Goal: Complete application form

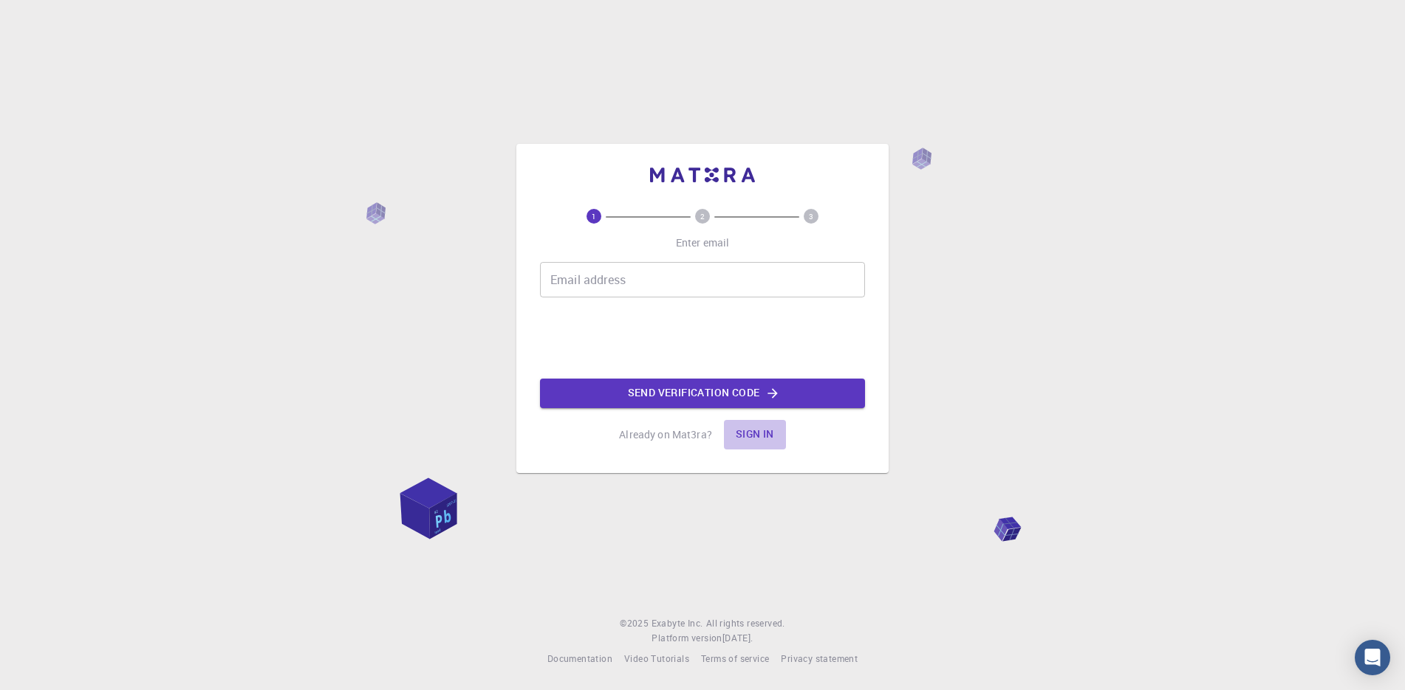
click at [757, 425] on button "Sign in" at bounding box center [755, 435] width 62 height 30
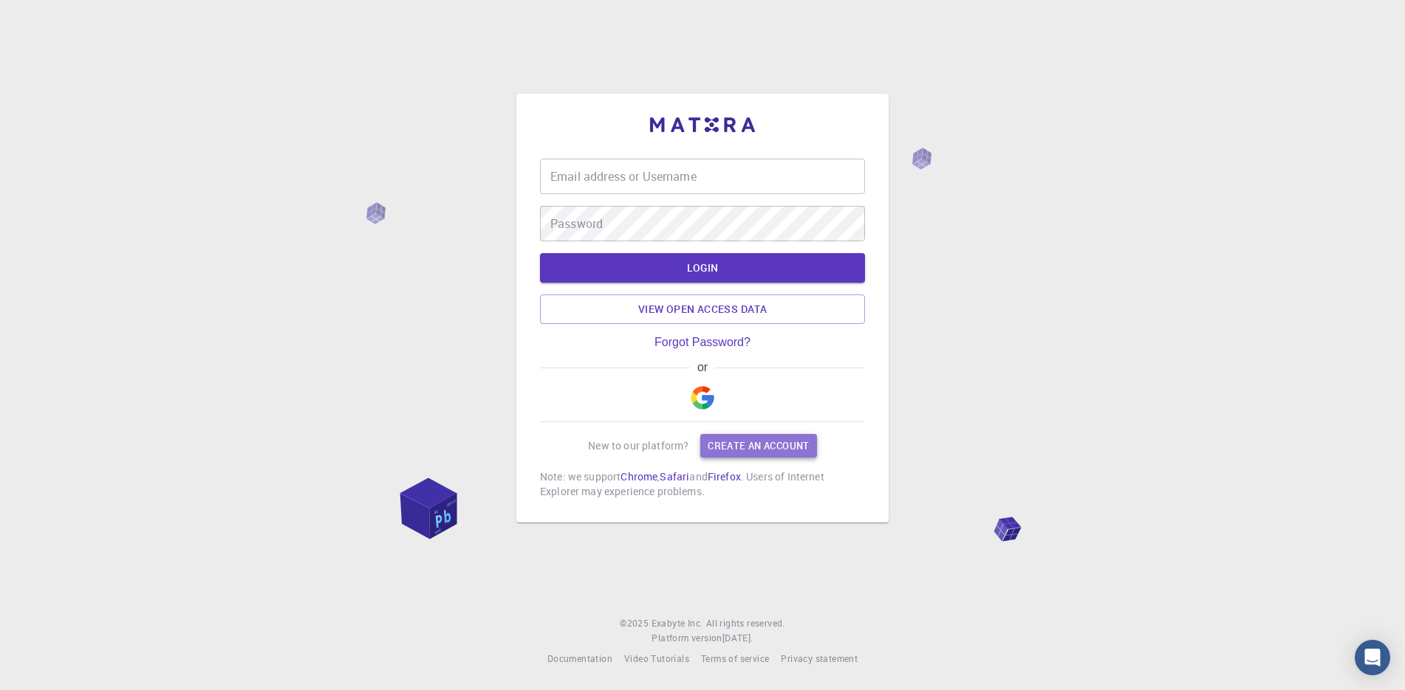
click at [753, 442] on link "Create an account" at bounding box center [758, 446] width 116 height 24
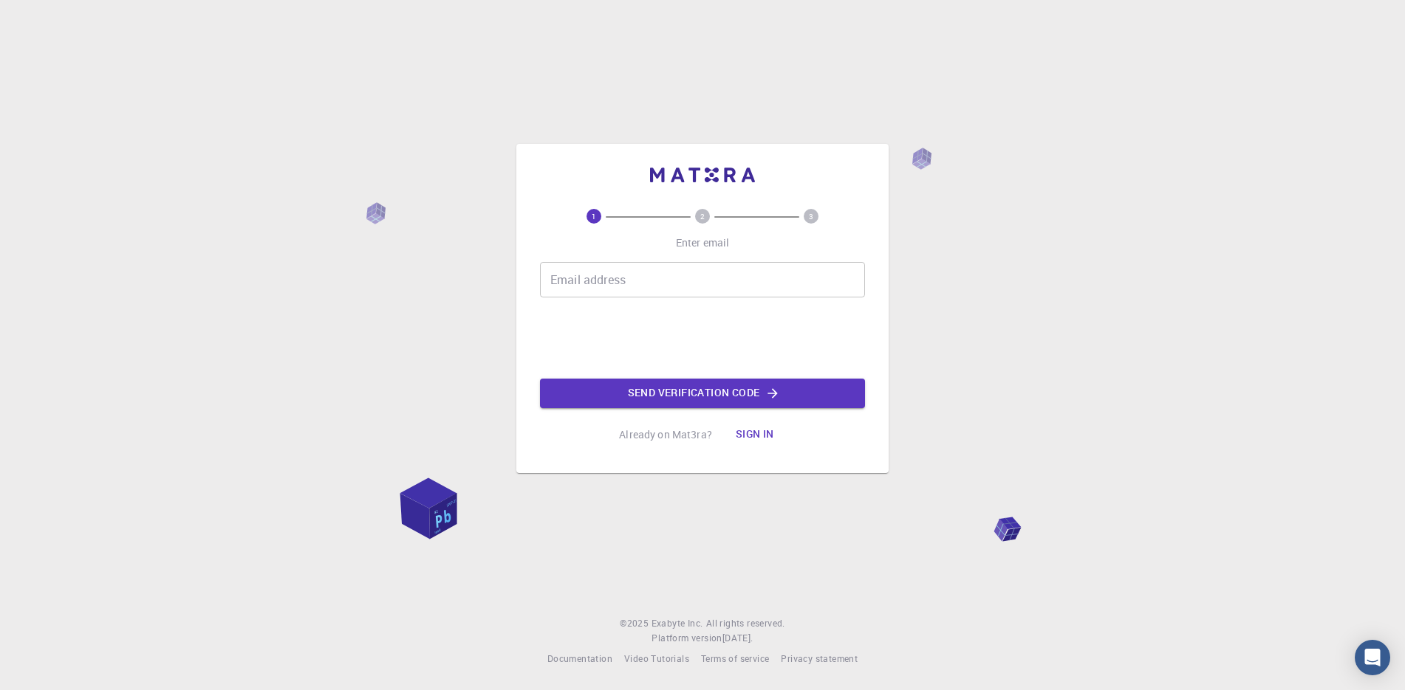
click at [653, 278] on input "Email address" at bounding box center [702, 279] width 325 height 35
type input "catalina.sogor@gmail.com"
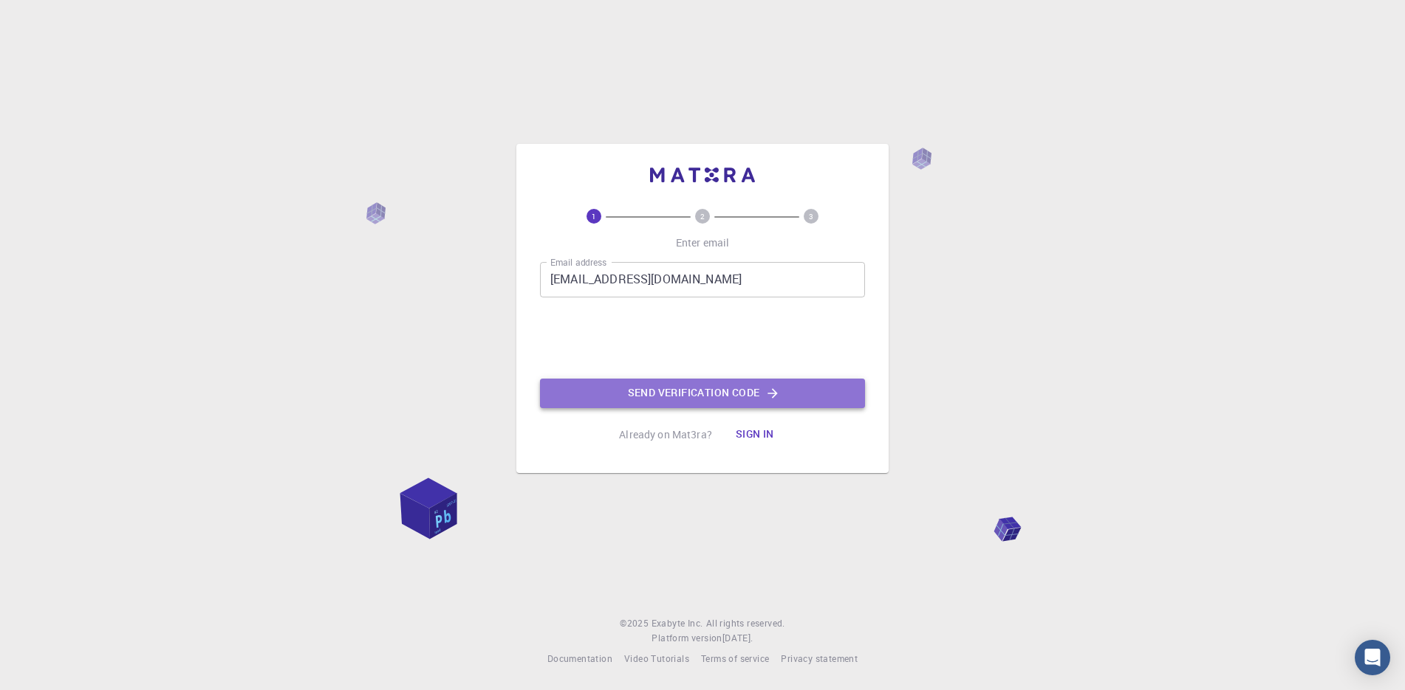
click at [682, 395] on button "Send verification code" at bounding box center [702, 394] width 325 height 30
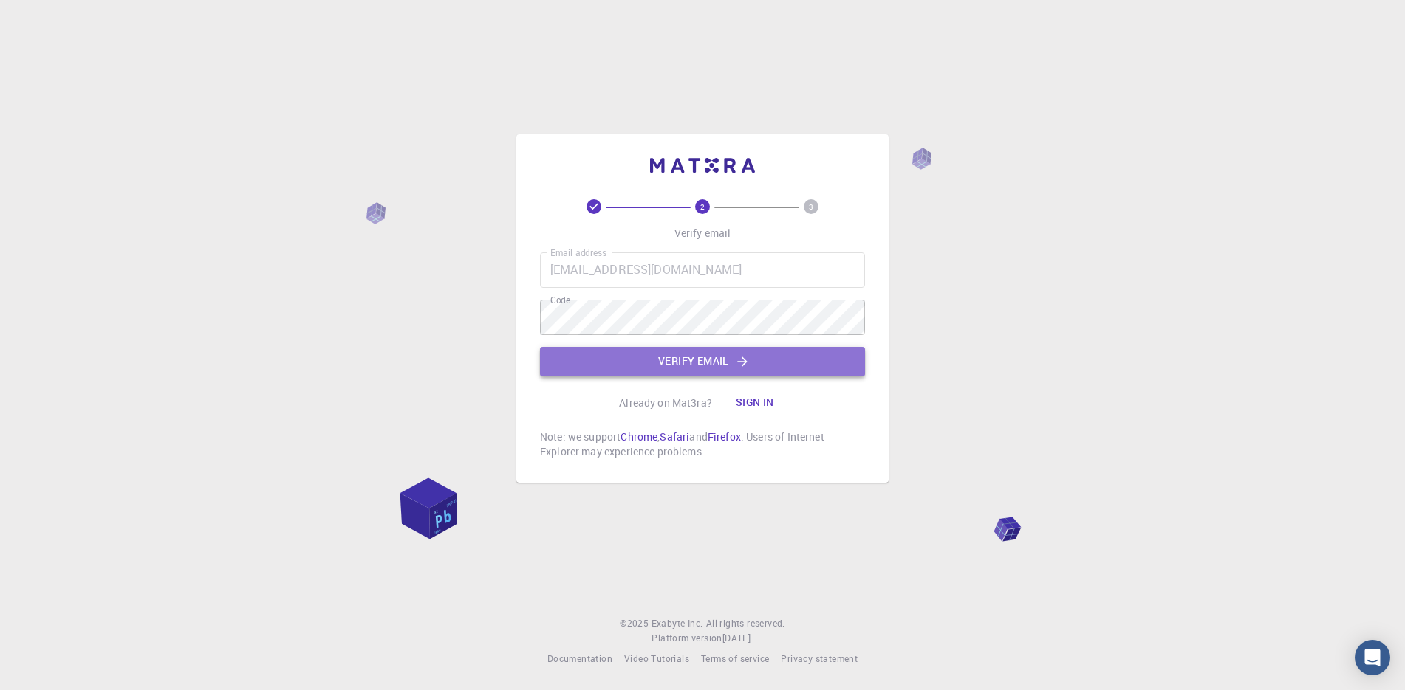
click at [723, 365] on button "Verify email" at bounding box center [702, 362] width 325 height 30
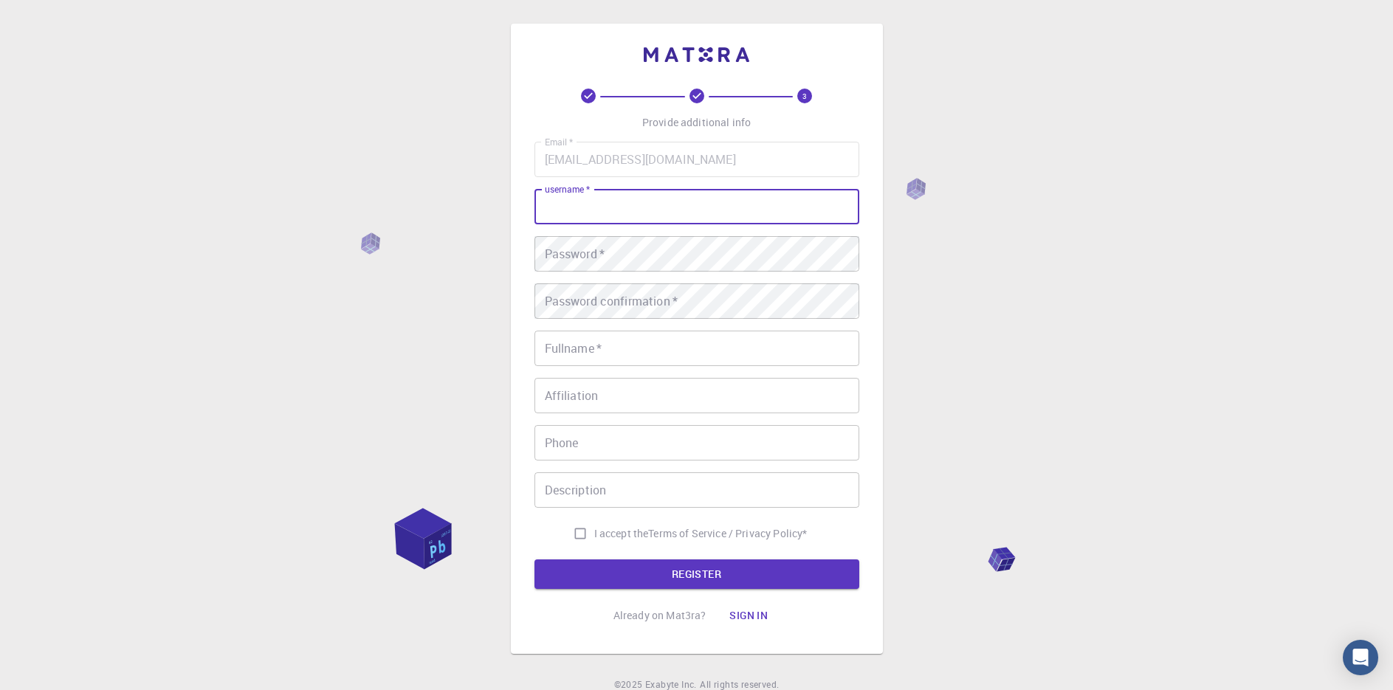
click at [642, 215] on input "username   *" at bounding box center [697, 206] width 325 height 35
type input "cata123"
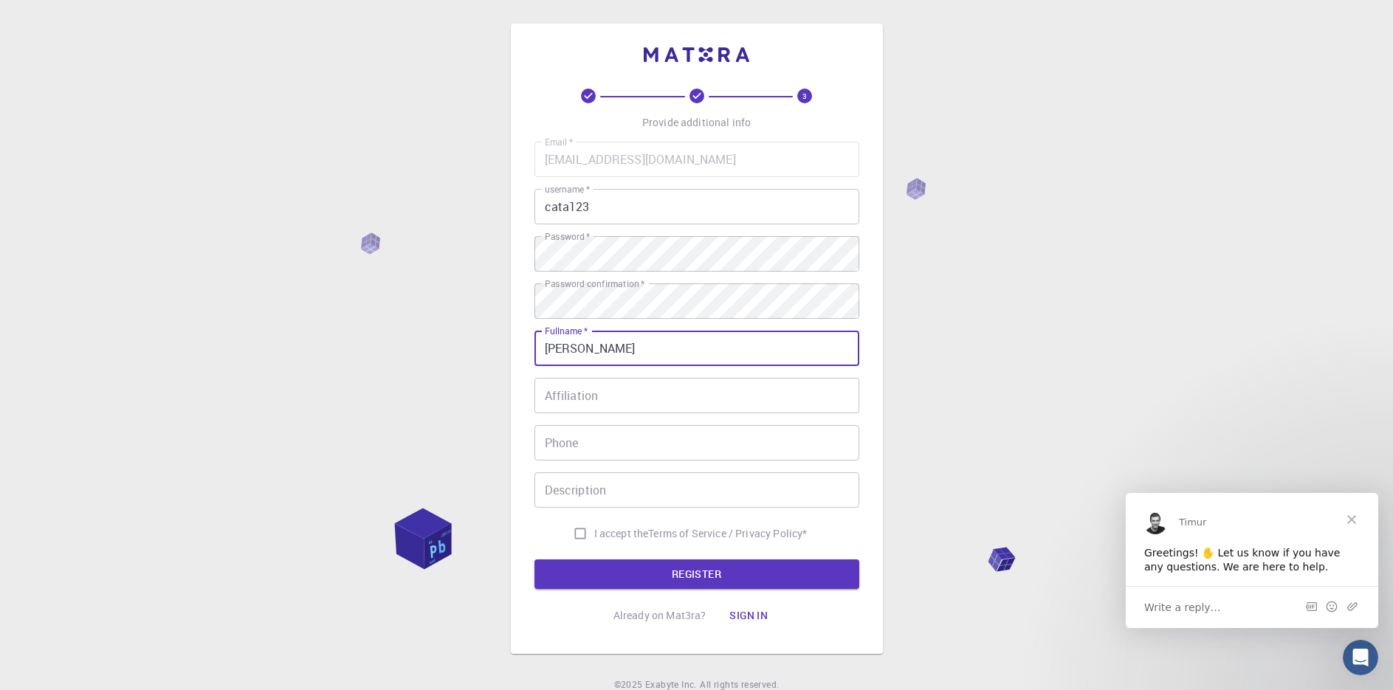
type input "Catalina Mares"
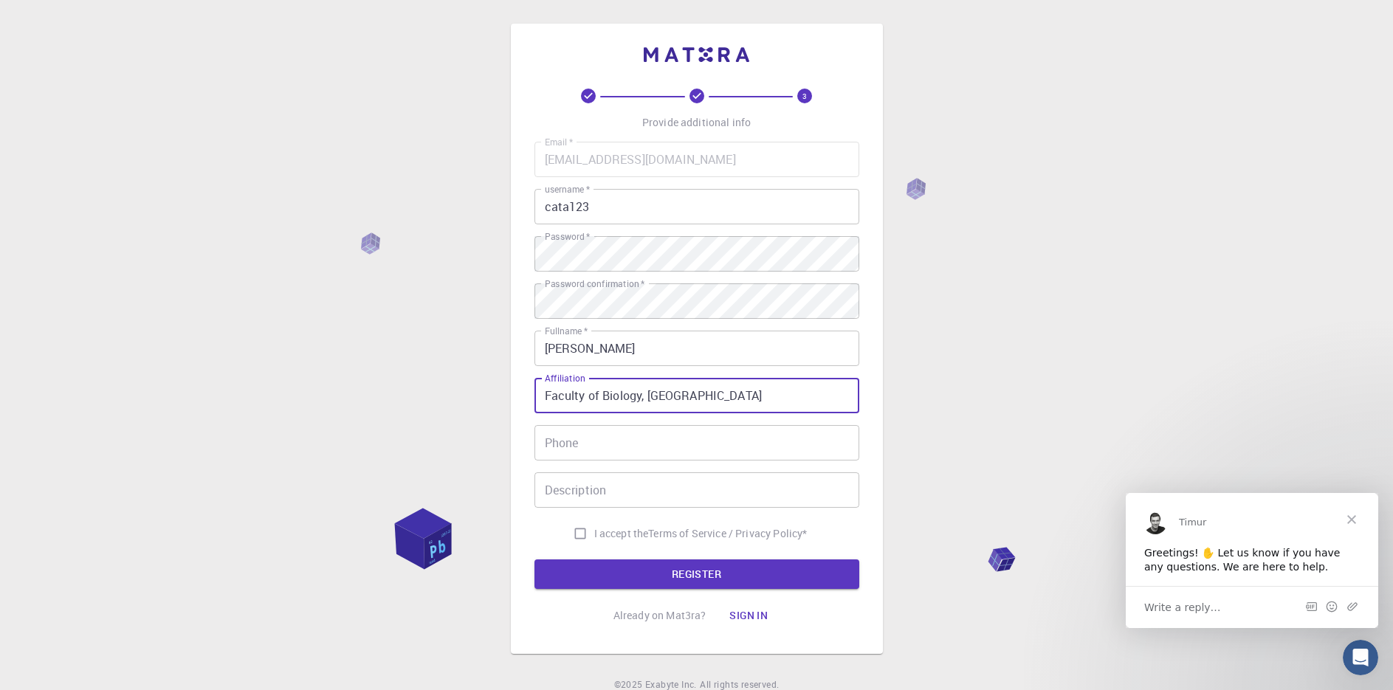
type input "Faculty of Biology, University of Bucharest"
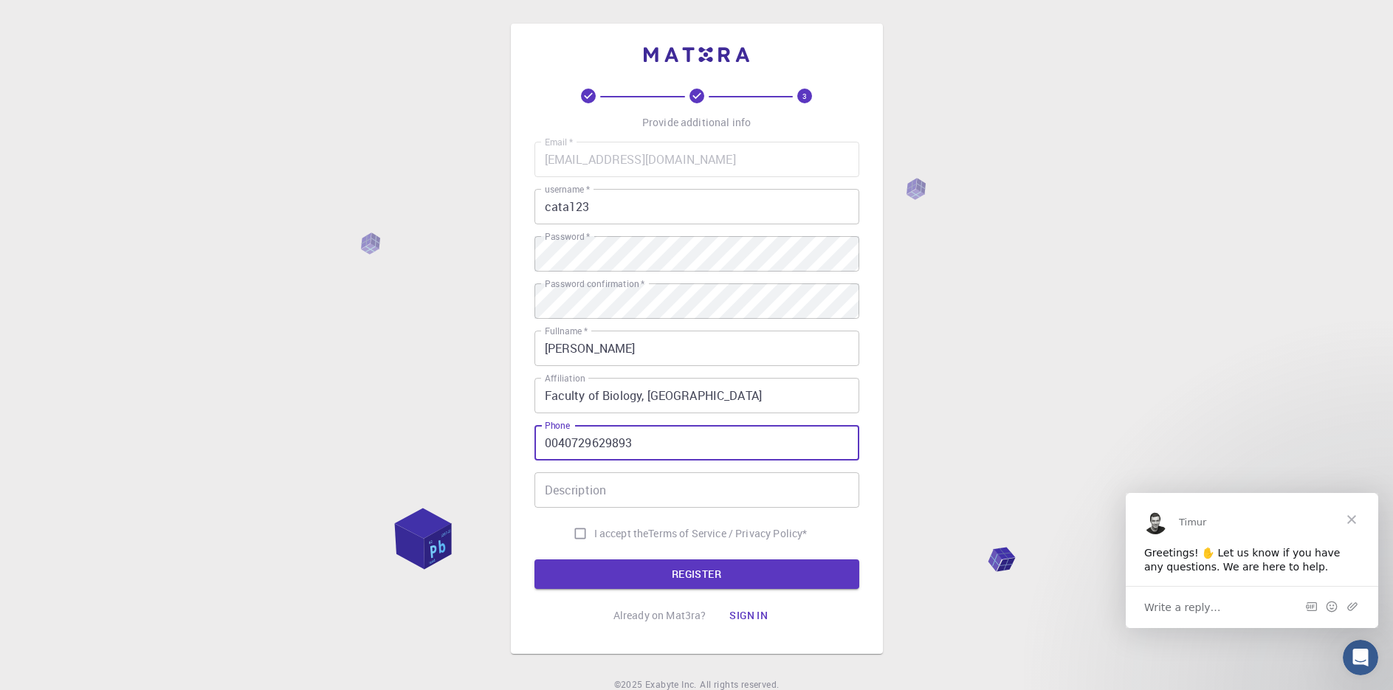
type input "0040729629893"
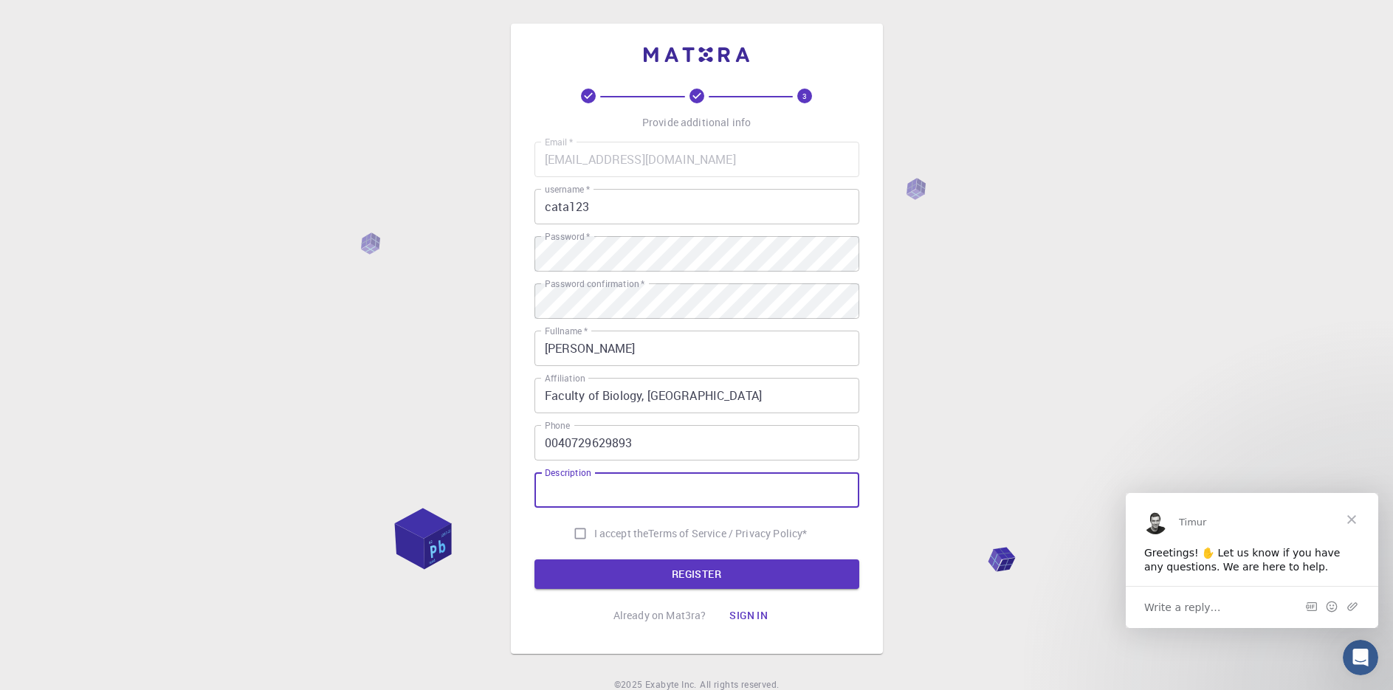
click at [649, 494] on input "Description" at bounding box center [697, 490] width 325 height 35
click at [577, 529] on input "I accept the Terms of Service / Privacy Policy *" at bounding box center [580, 534] width 28 height 28
checkbox input "true"
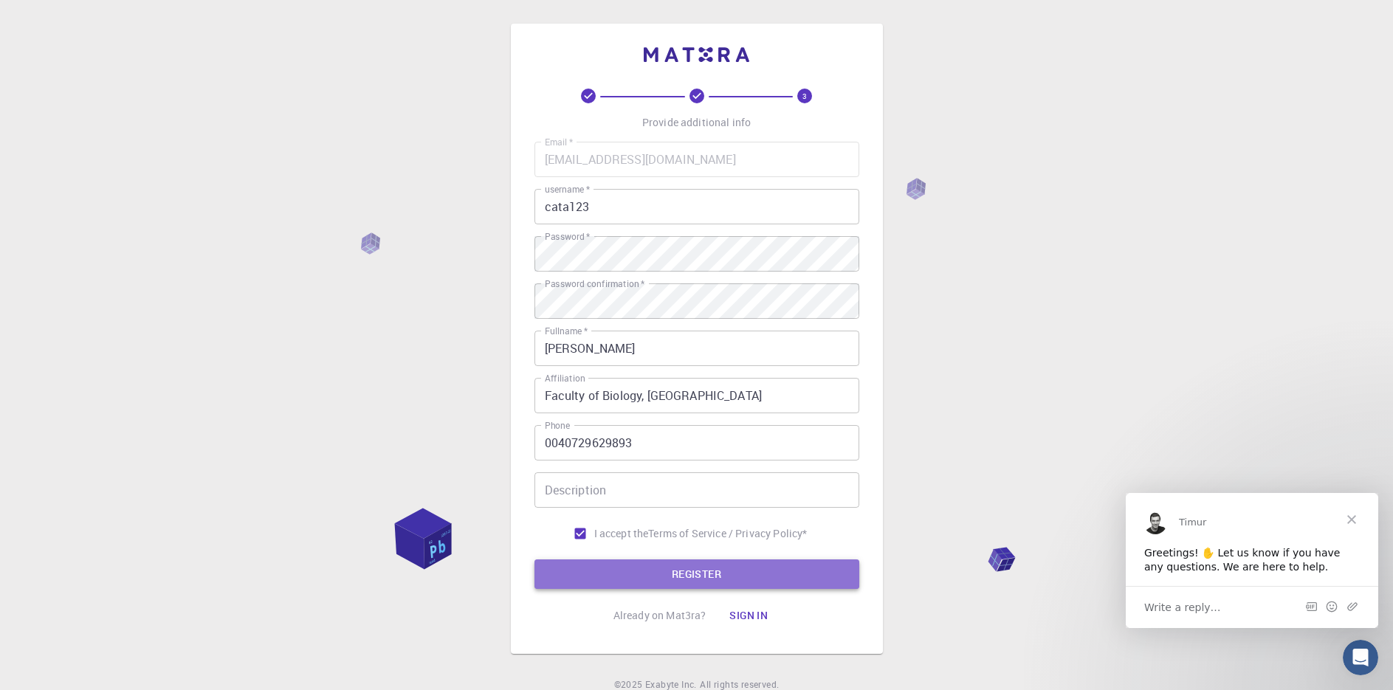
click at [615, 562] on button "REGISTER" at bounding box center [697, 575] width 325 height 30
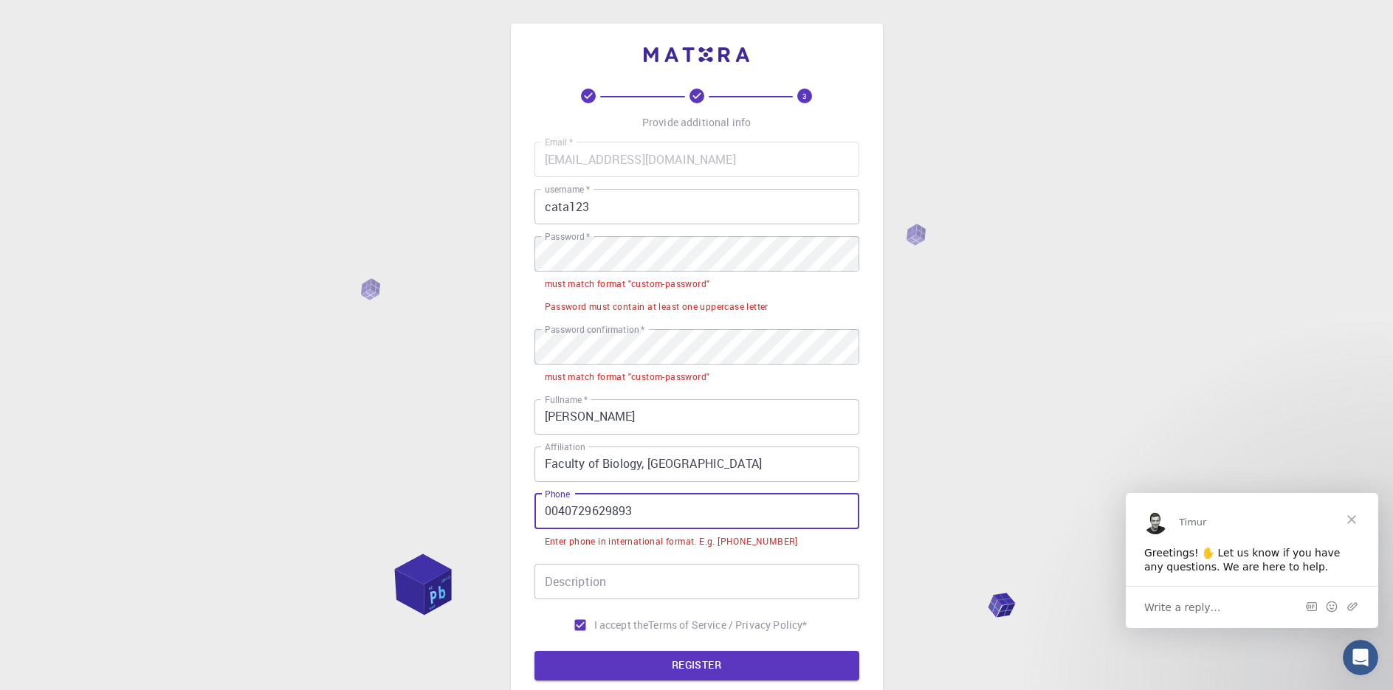
click at [556, 512] on input "0040729629893" at bounding box center [697, 511] width 325 height 35
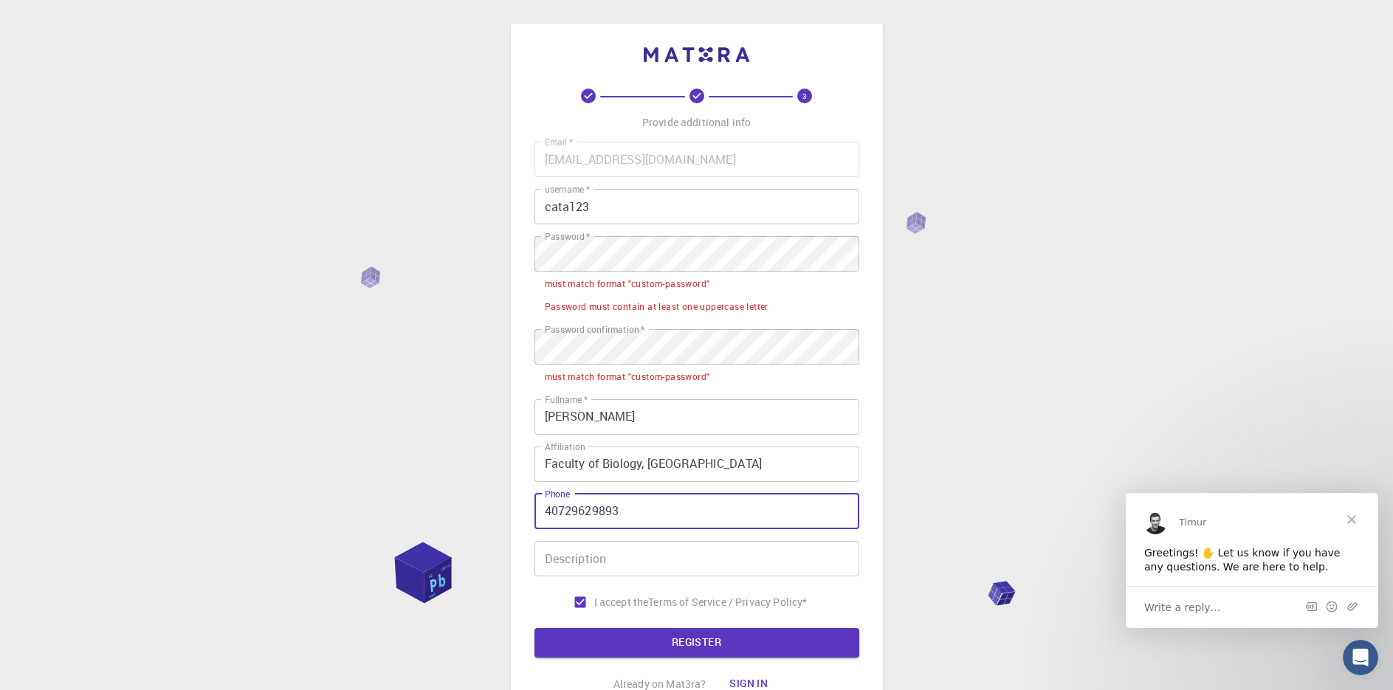
click at [553, 507] on input "40729629893" at bounding box center [697, 511] width 325 height 35
click at [535, 628] on button "REGISTER" at bounding box center [697, 643] width 325 height 30
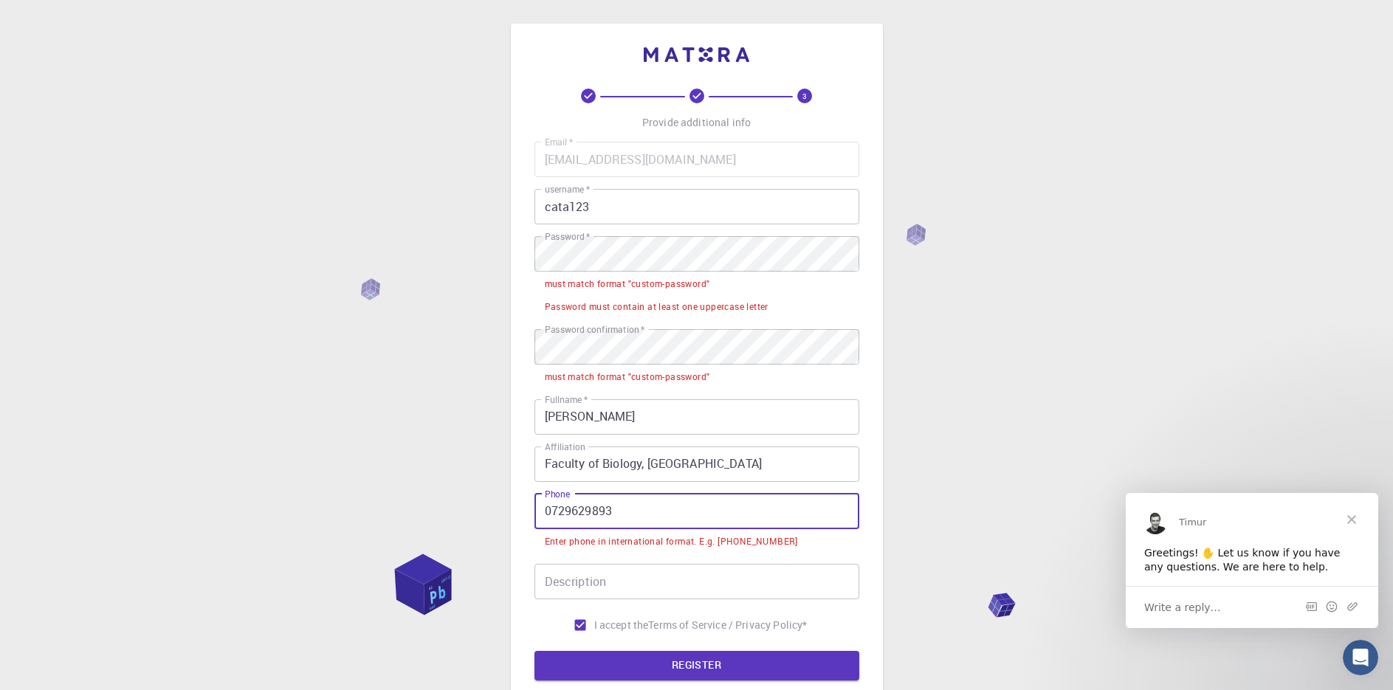
click at [542, 511] on input "0729629893" at bounding box center [697, 511] width 325 height 35
paste input "+"
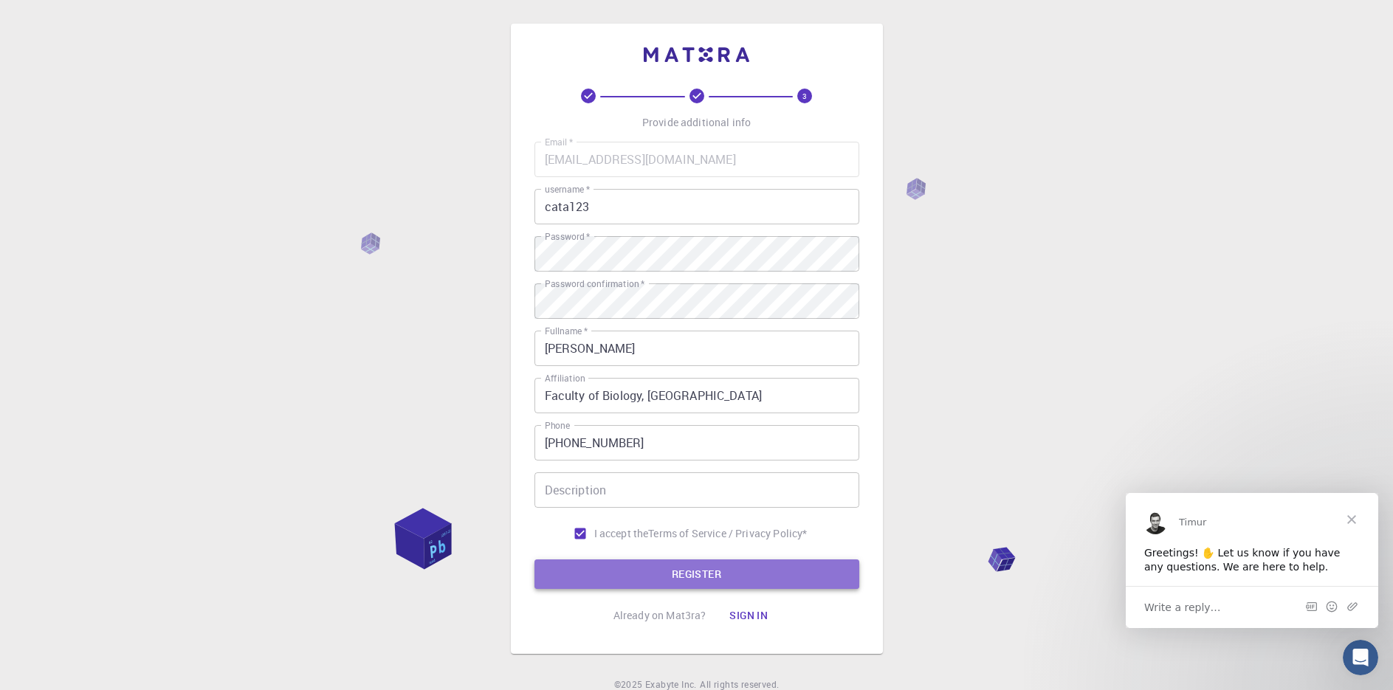
click at [685, 566] on button "REGISTER" at bounding box center [697, 575] width 325 height 30
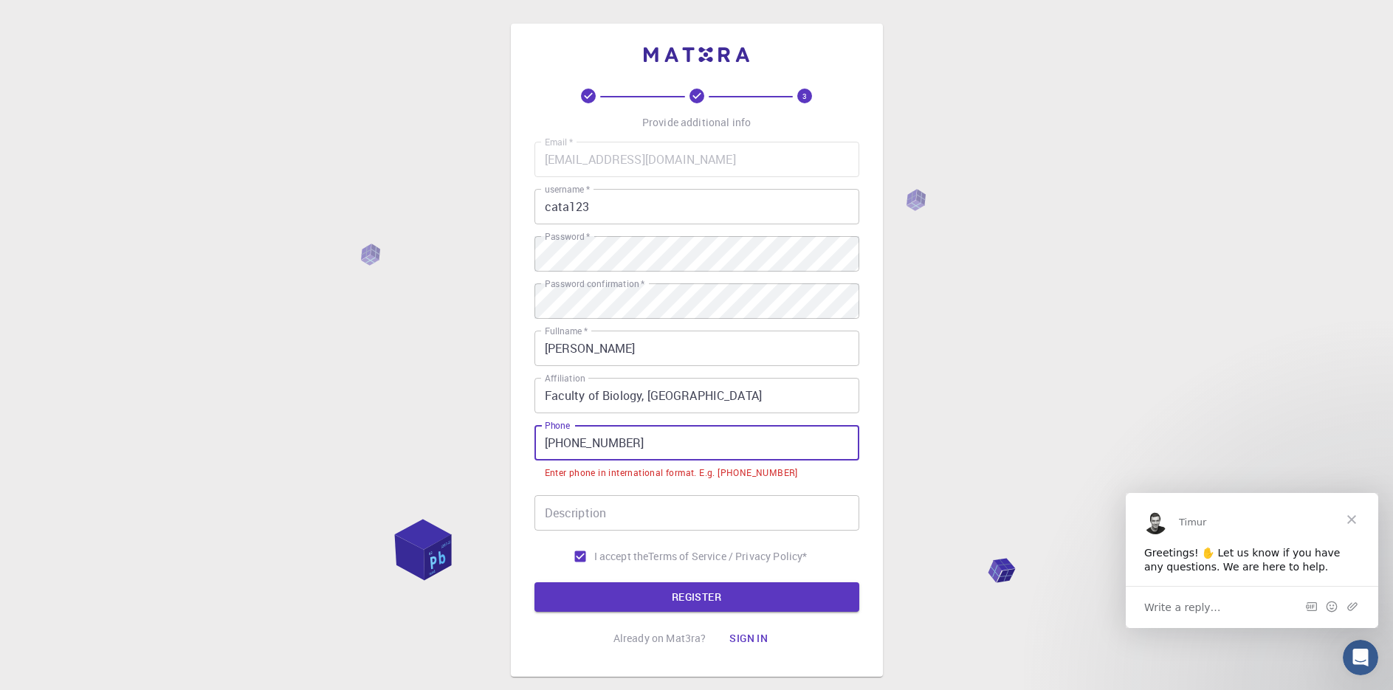
click at [551, 440] on input "+0729629893" at bounding box center [697, 442] width 325 height 35
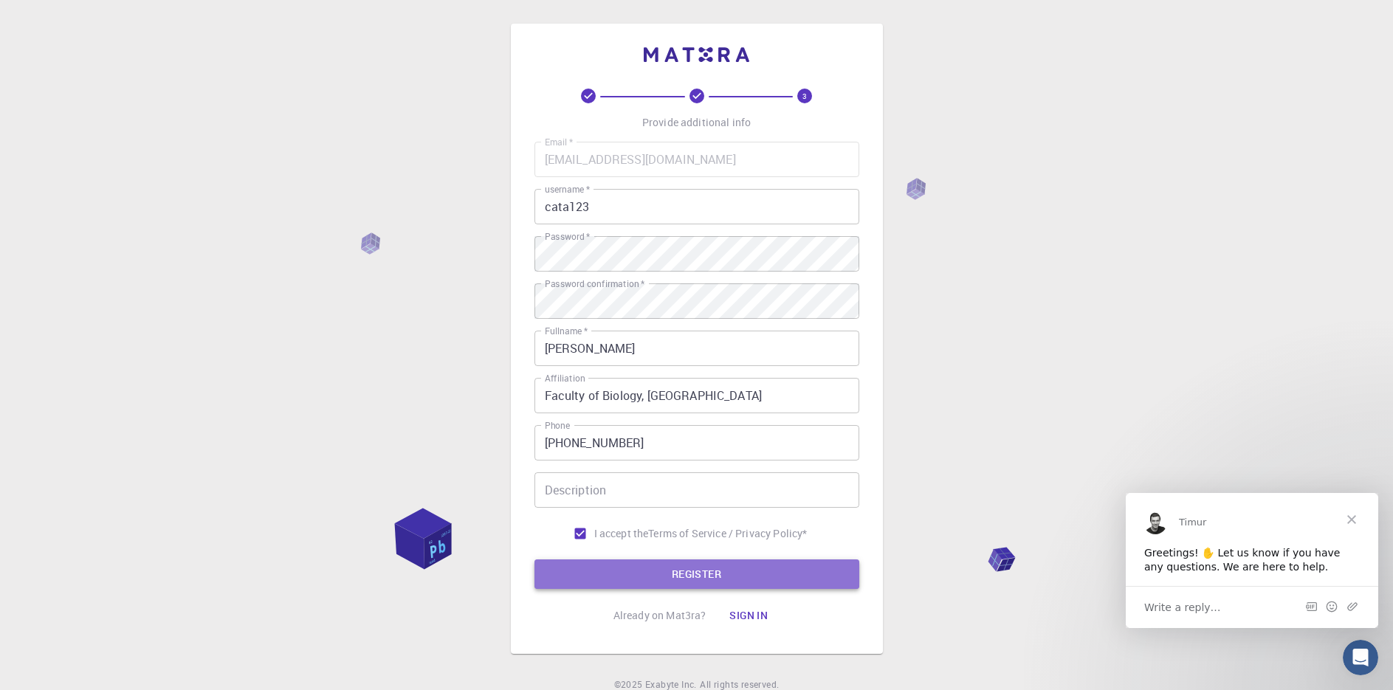
click at [684, 573] on button "REGISTER" at bounding box center [697, 575] width 325 height 30
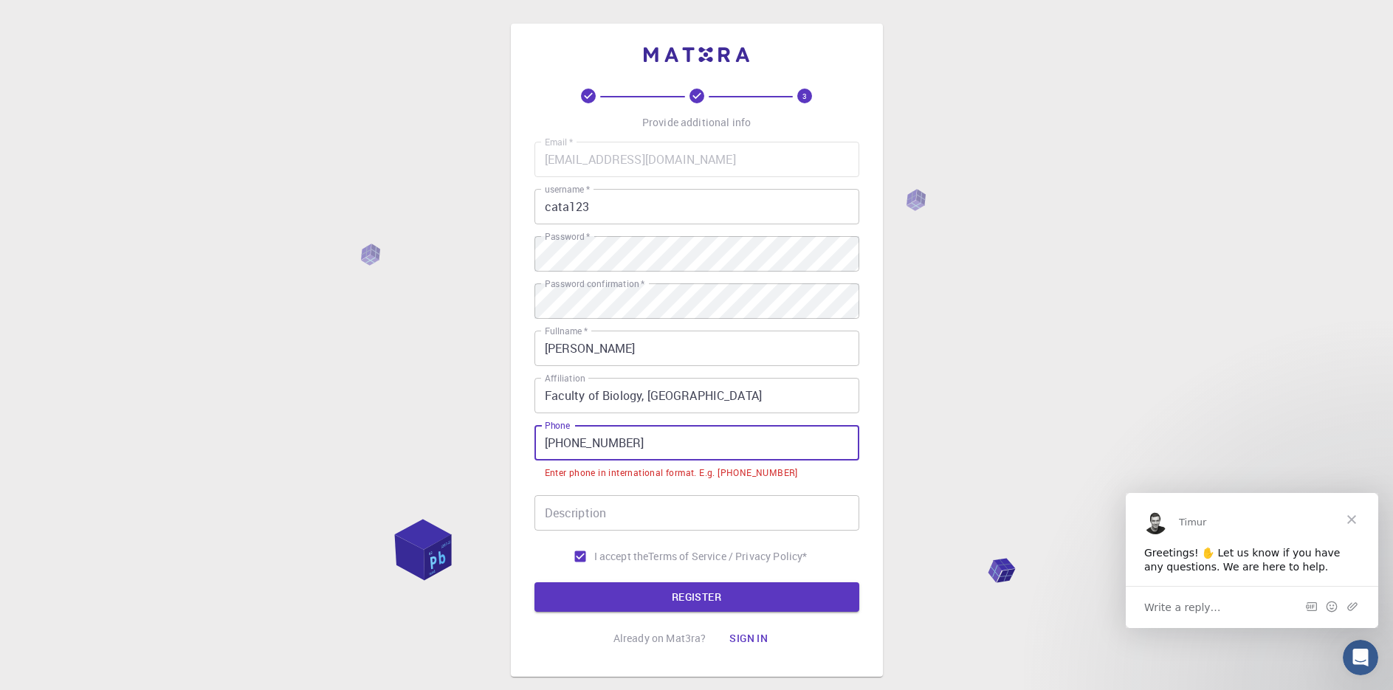
click at [571, 443] on input "+0040729629893" at bounding box center [697, 442] width 325 height 35
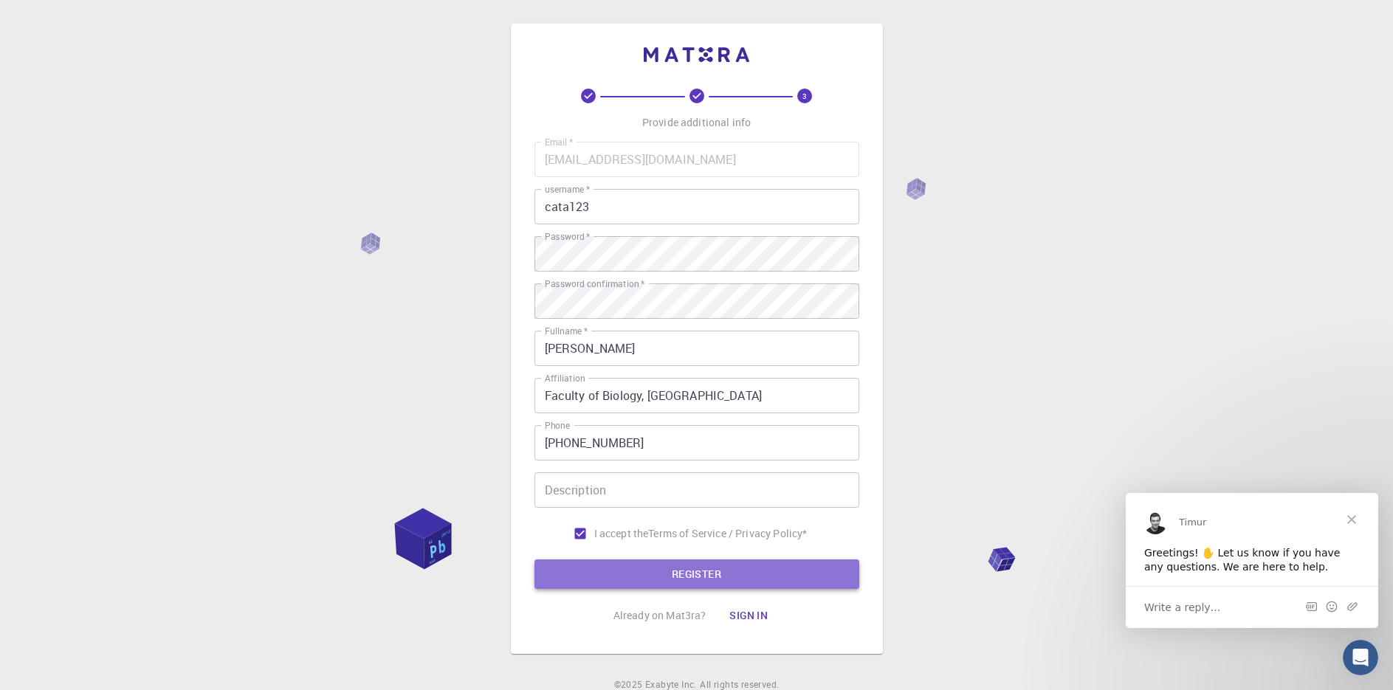
click at [662, 571] on button "REGISTER" at bounding box center [697, 575] width 325 height 30
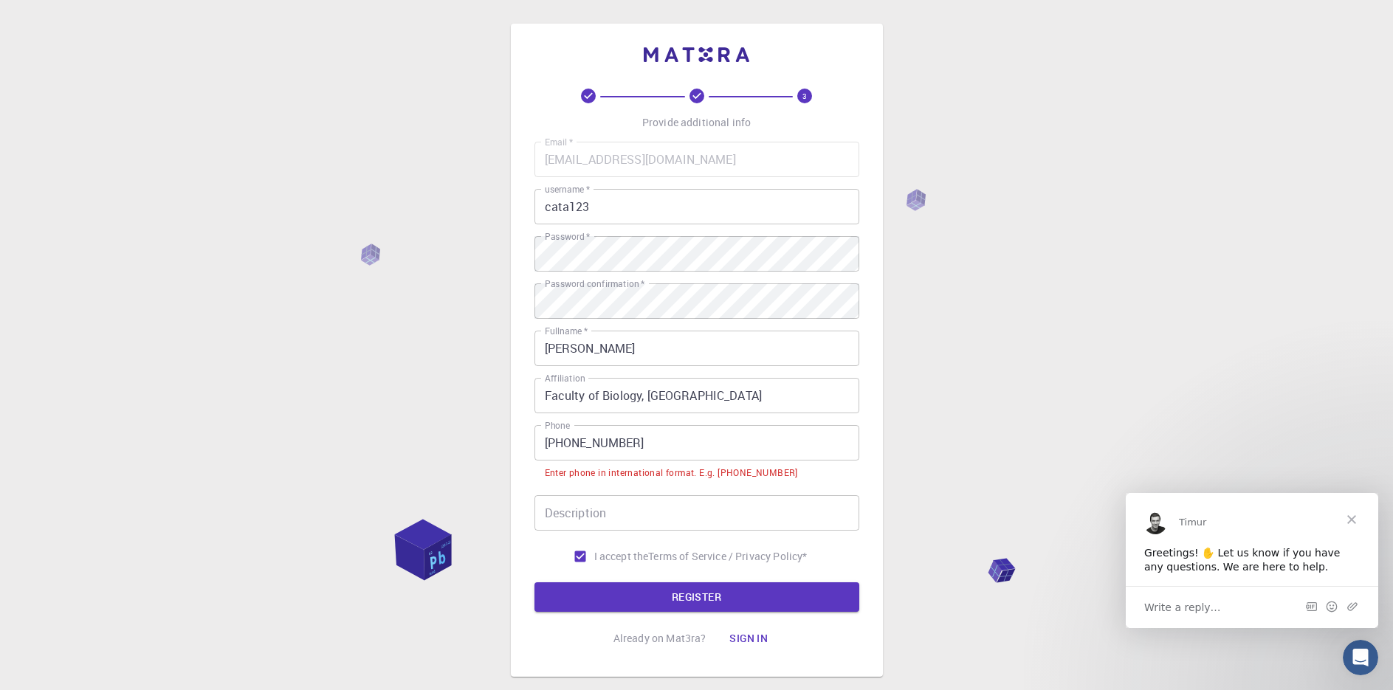
click at [555, 445] on input "+0729629893" at bounding box center [697, 442] width 325 height 35
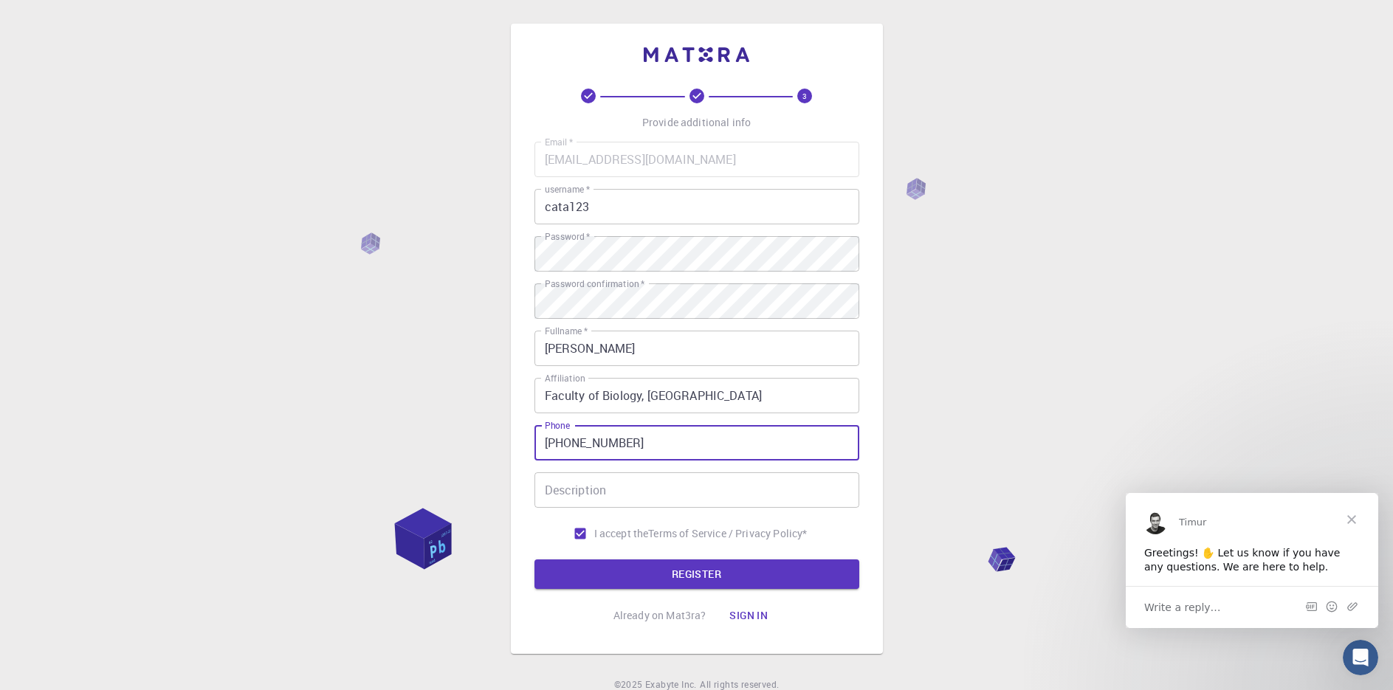
type input "+729629893"
click at [535, 560] on button "REGISTER" at bounding box center [697, 575] width 325 height 30
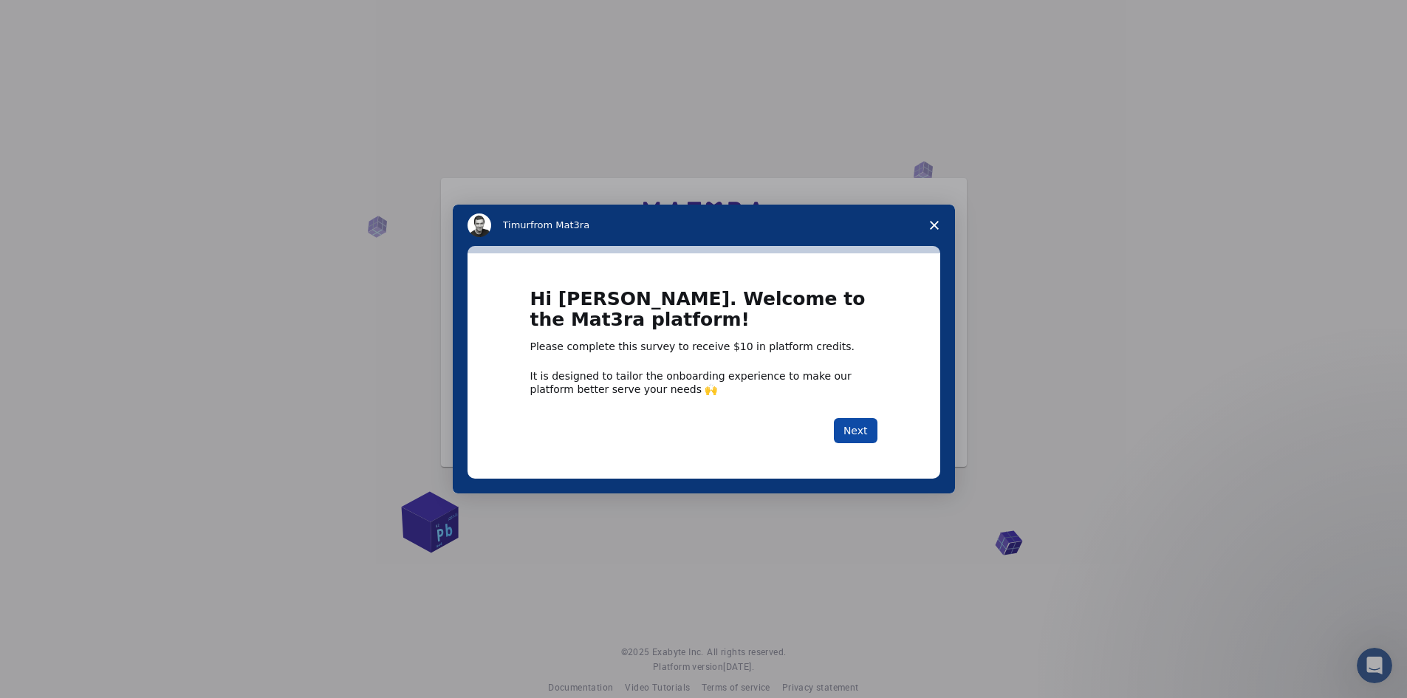
click at [855, 430] on button "Next" at bounding box center [856, 430] width 44 height 25
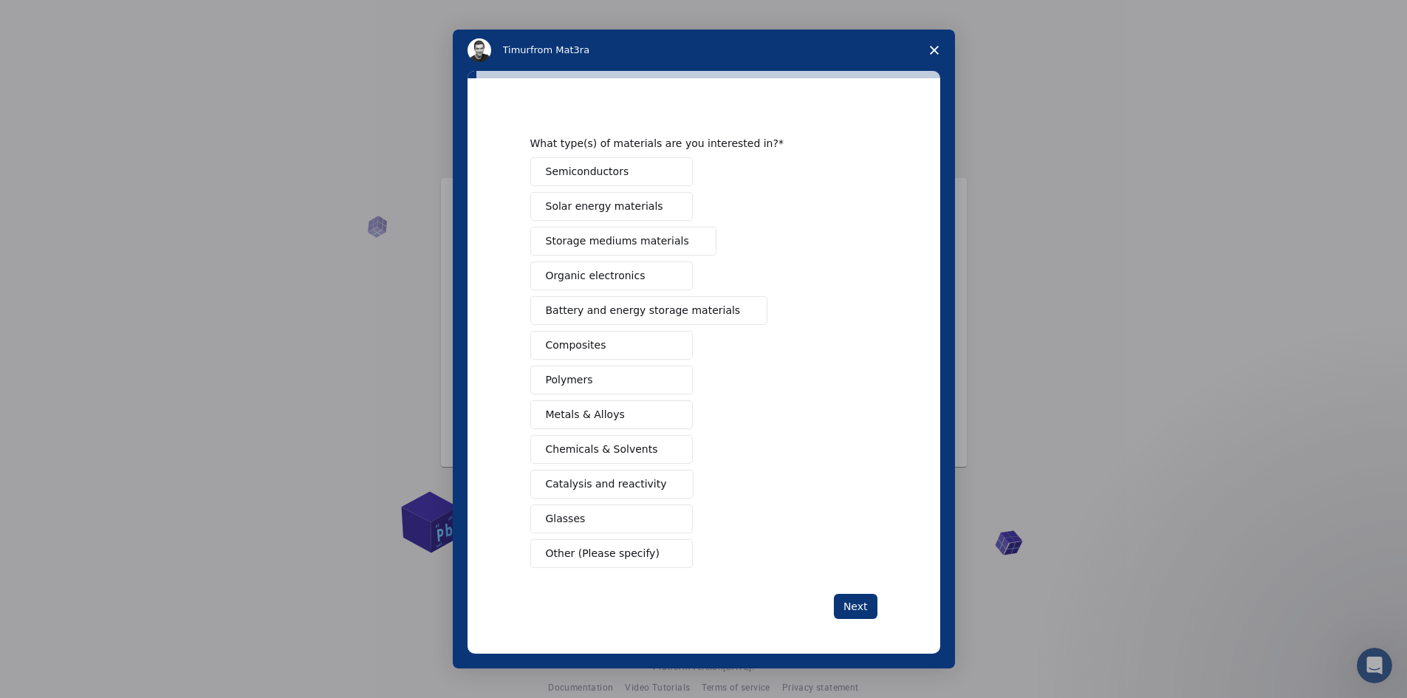
scroll to position [15, 0]
click at [589, 446] on span "Chemicals & Solvents" at bounding box center [602, 449] width 112 height 16
click at [611, 278] on span "Organic electronics" at bounding box center [596, 275] width 100 height 16
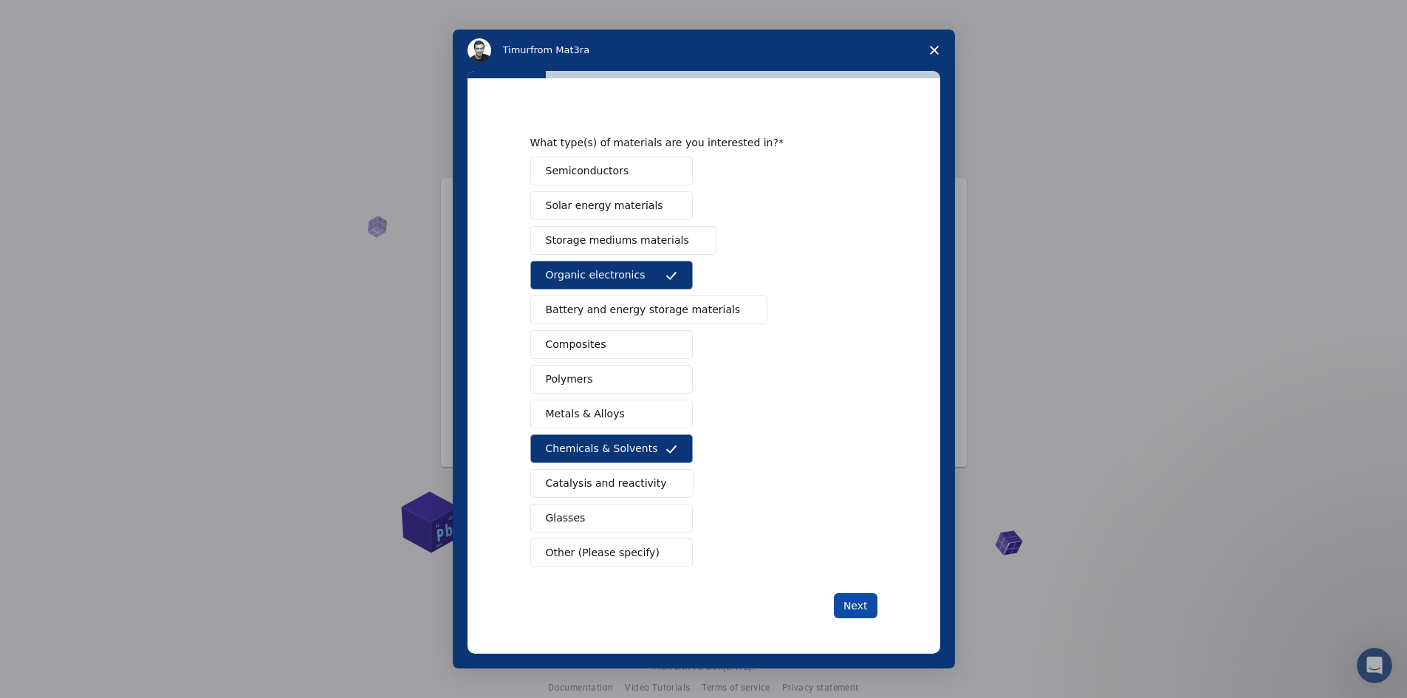
click at [857, 603] on button "Next" at bounding box center [856, 605] width 44 height 25
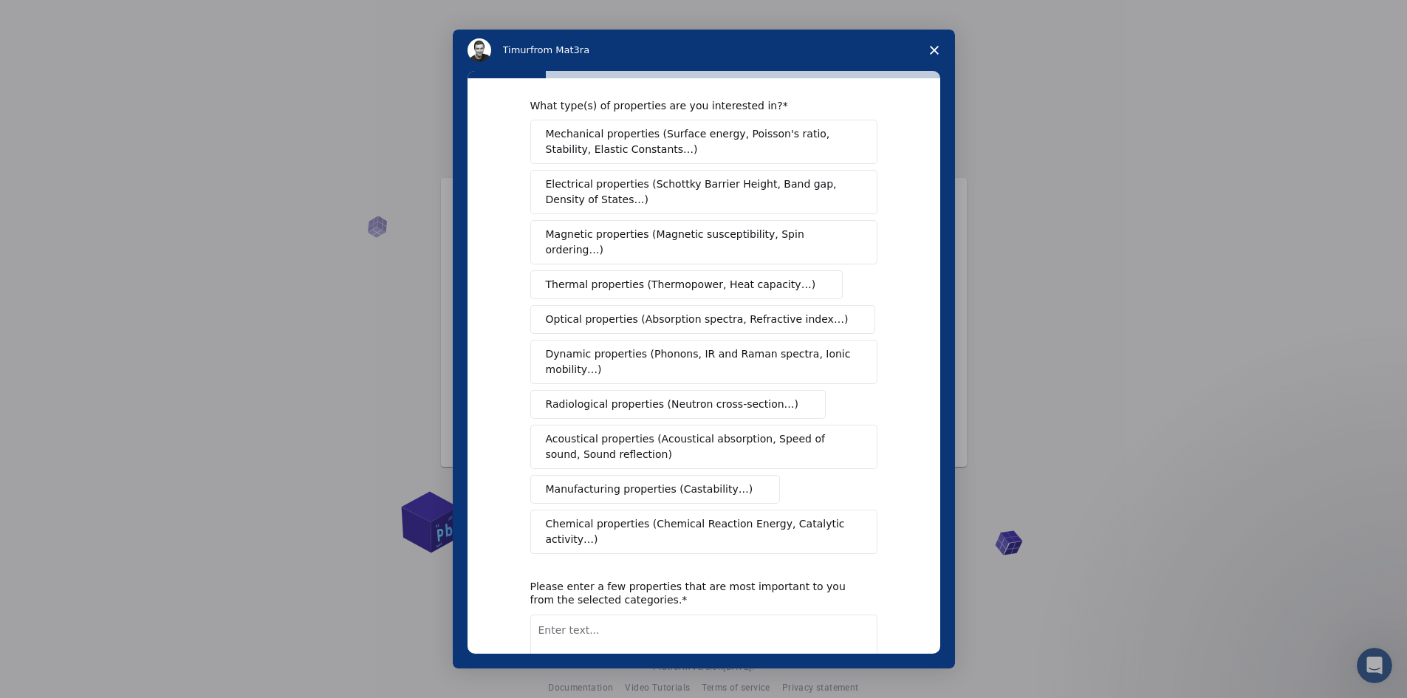
click at [760, 128] on span "Mechanical properties (Surface energy, Poisson's ratio, Stability, Elastic Cons…" at bounding box center [700, 141] width 308 height 31
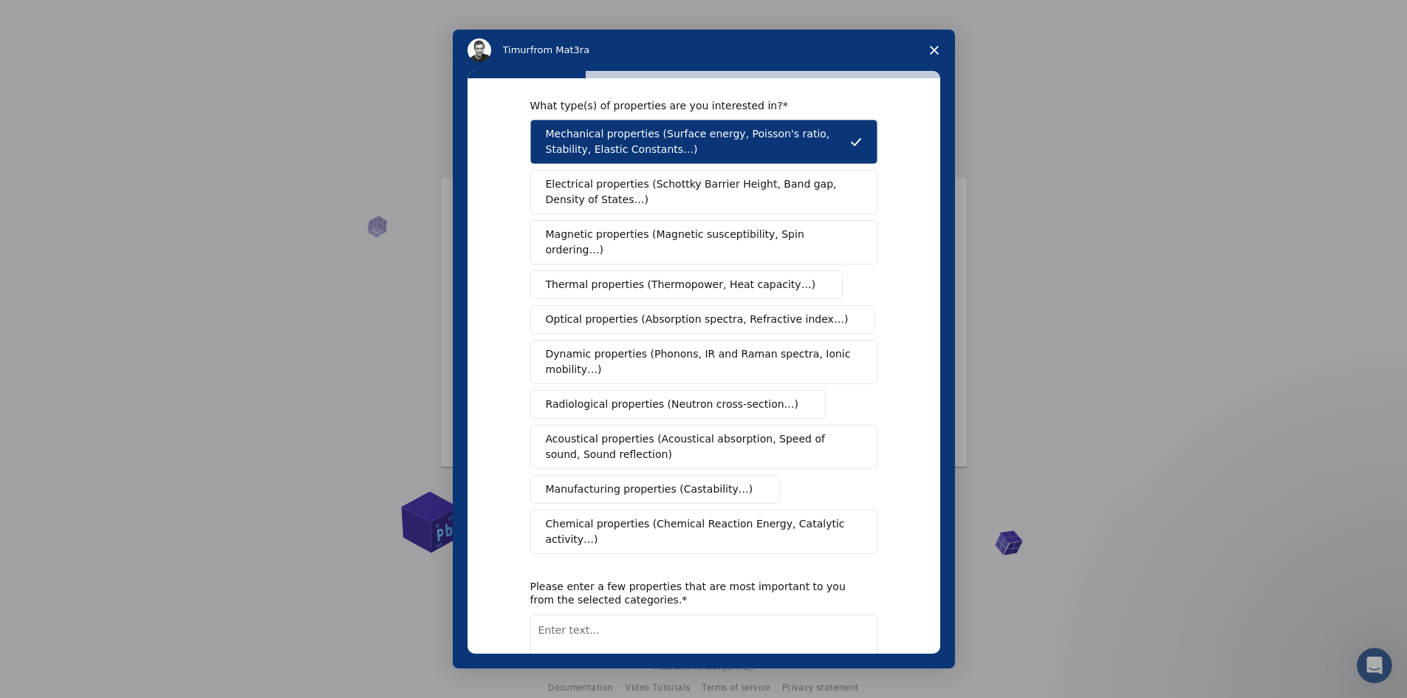
click at [753, 177] on span "Electrical properties (Schottky Barrier Height, Band gap, Density of States…)" at bounding box center [699, 191] width 307 height 31
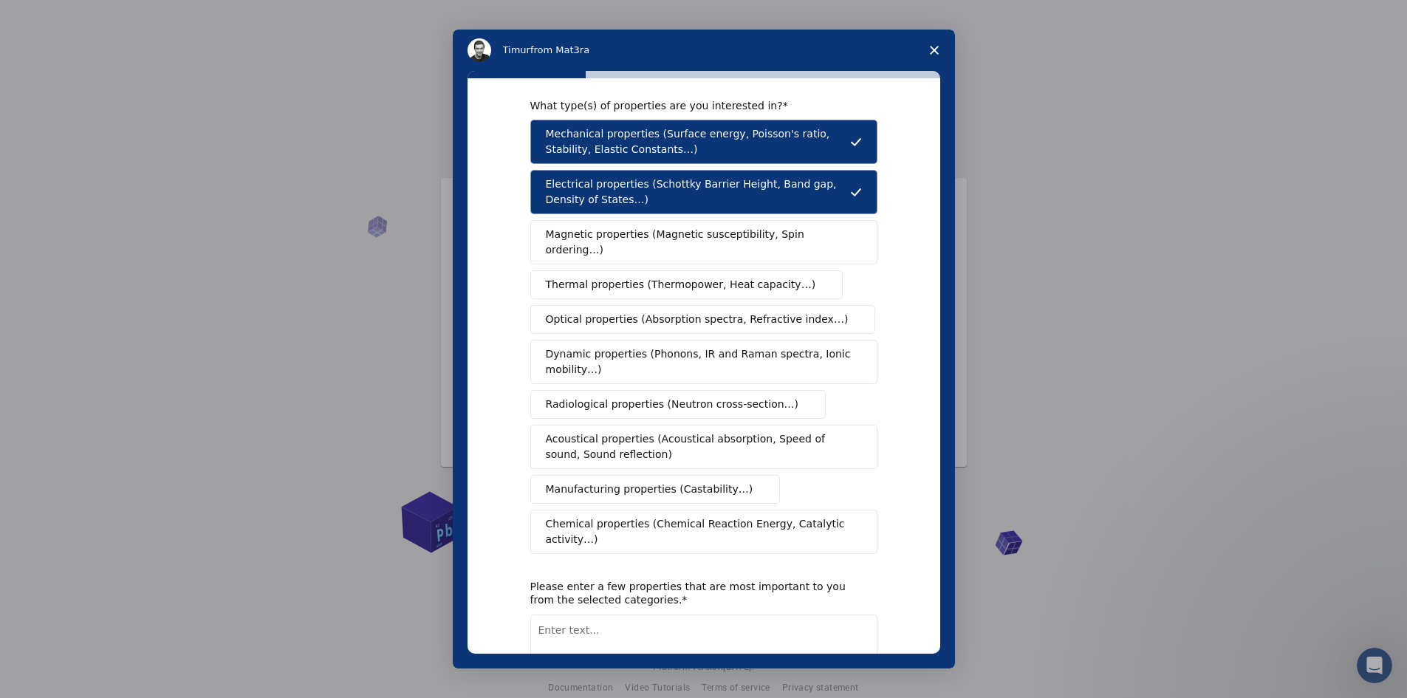
click at [735, 277] on span "Thermal properties (Thermopower, Heat capacity…)" at bounding box center [681, 285] width 270 height 16
click at [721, 346] on span "Dynamic properties (Phonons, IR and Raman spectra, Ionic mobility…)" at bounding box center [699, 361] width 306 height 31
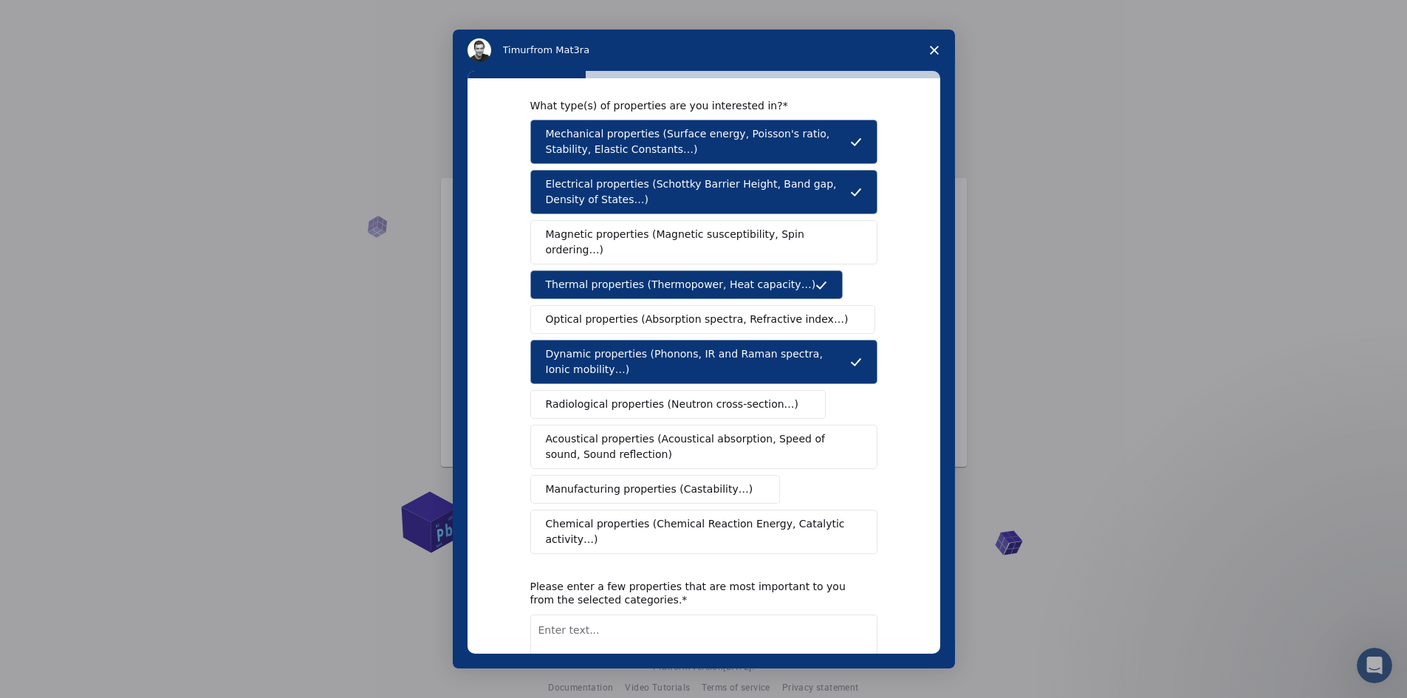
click at [772, 516] on span "Chemical properties (Chemical Reaction Energy, Catalytic activity…)" at bounding box center [699, 531] width 306 height 31
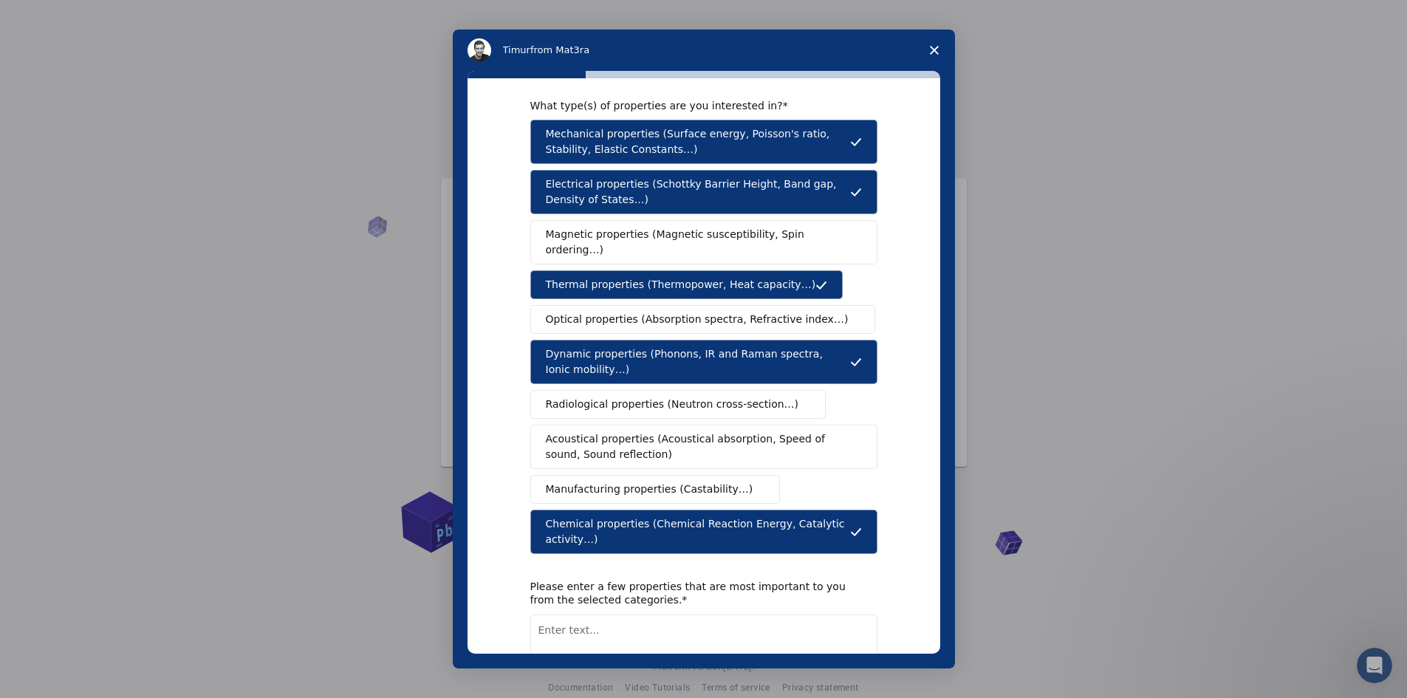
scroll to position [92, 0]
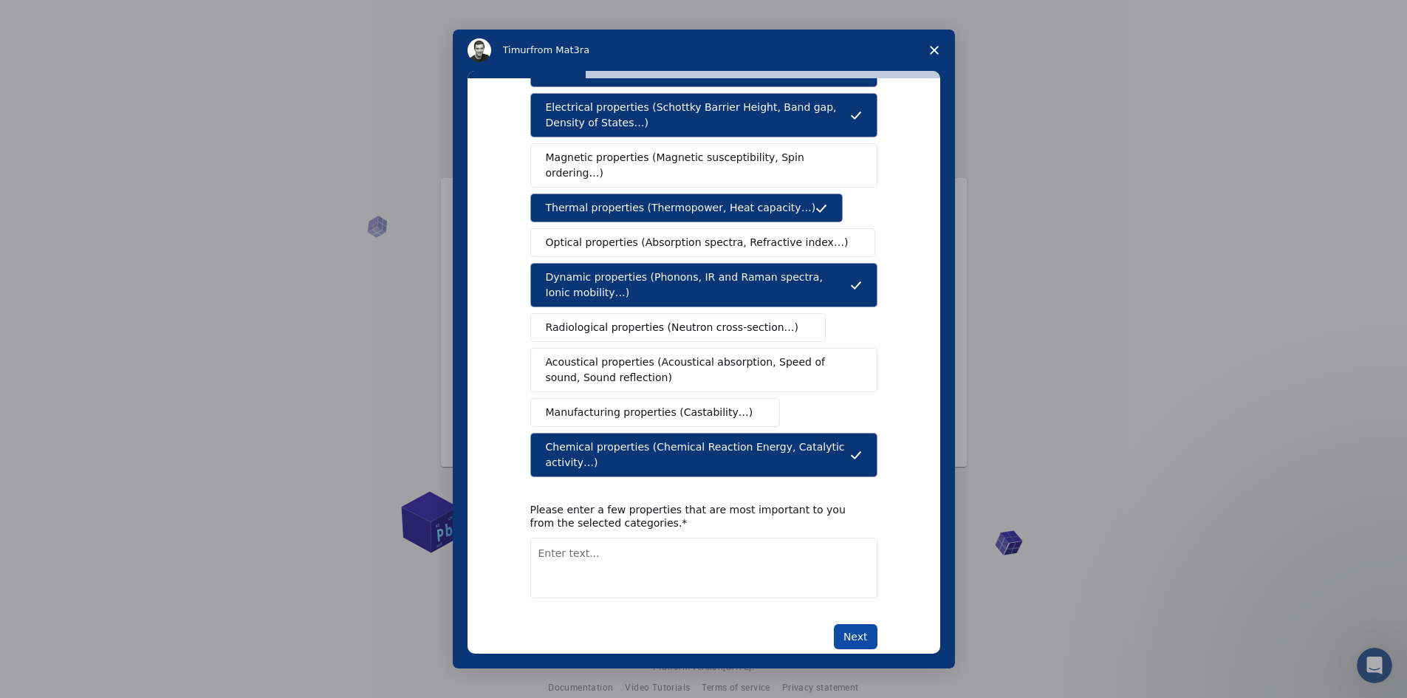
click at [860, 624] on button "Next" at bounding box center [856, 636] width 44 height 25
click at [700, 551] on textarea "Enter text..." at bounding box center [703, 568] width 347 height 61
type textarea "Chemical properties"
click at [852, 624] on button "Next" at bounding box center [856, 636] width 44 height 25
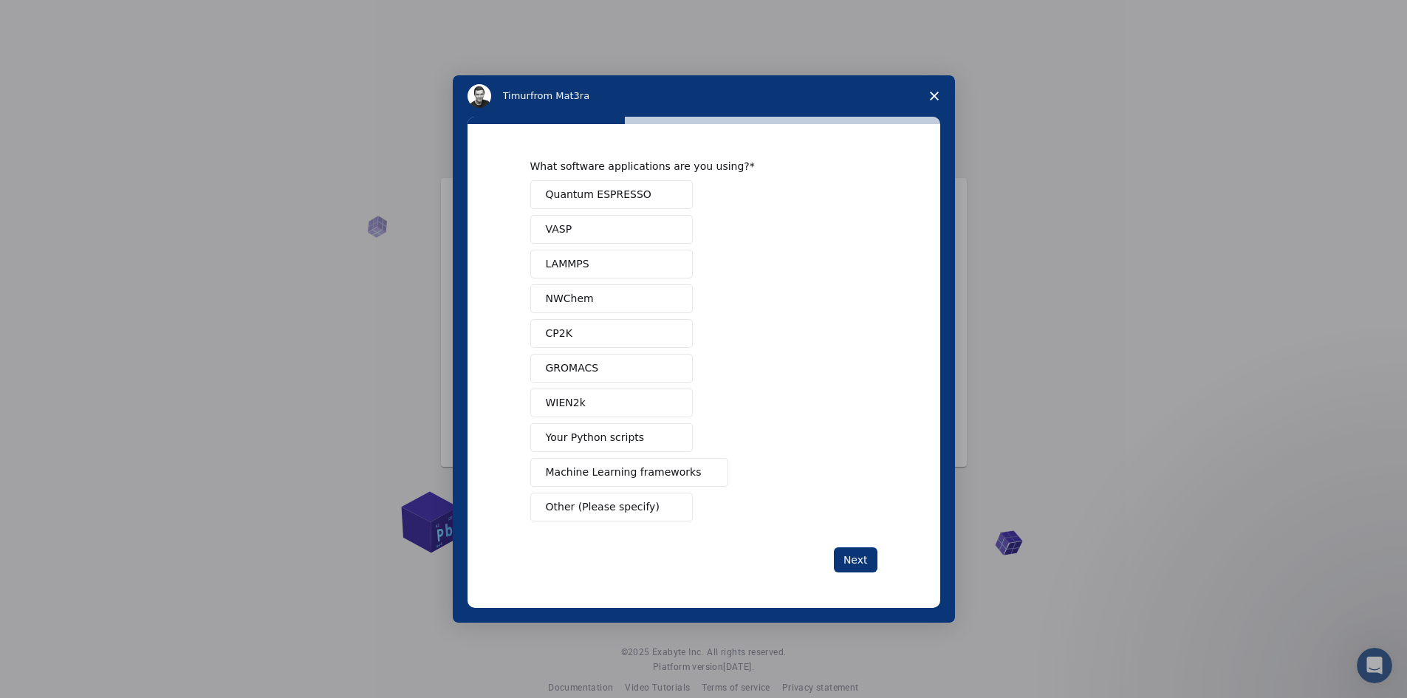
scroll to position [0, 0]
click at [602, 264] on button "LAMMPS" at bounding box center [611, 264] width 162 height 29
click at [601, 365] on button "GROMACS" at bounding box center [611, 368] width 162 height 29
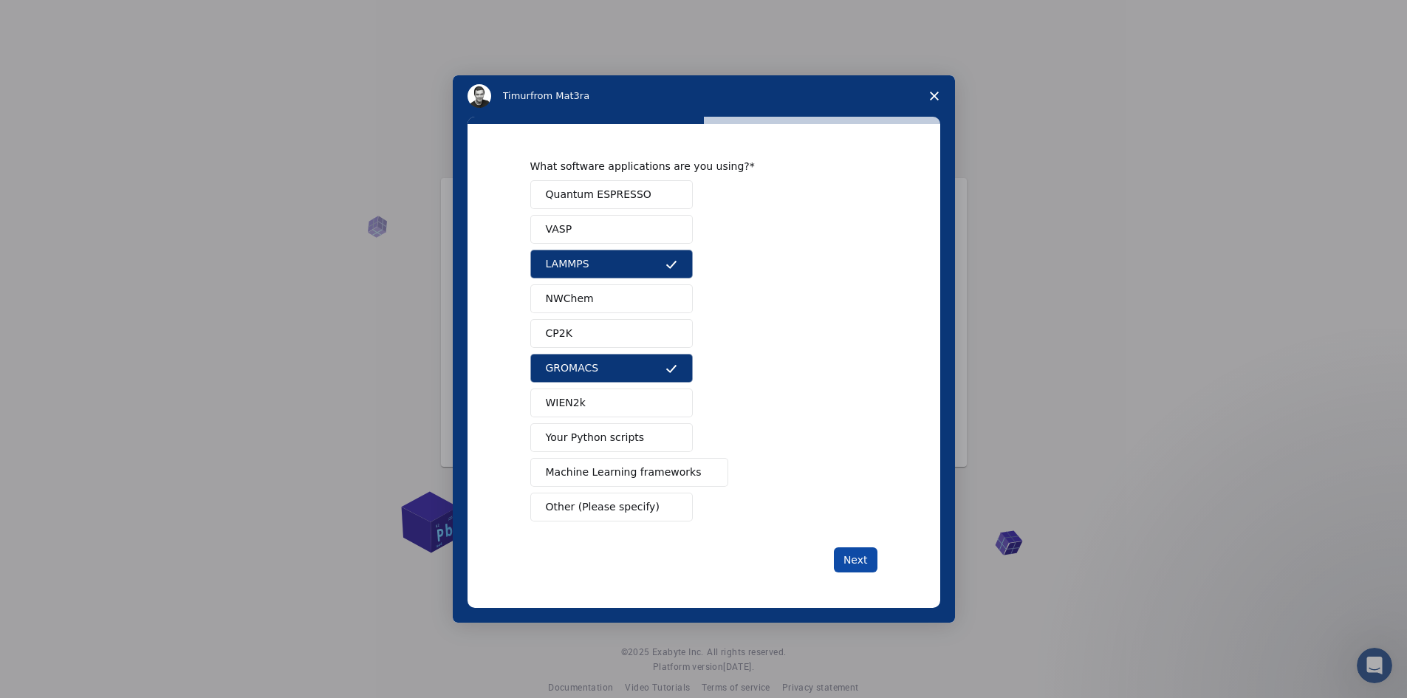
click at [863, 558] on button "Next" at bounding box center [856, 559] width 44 height 25
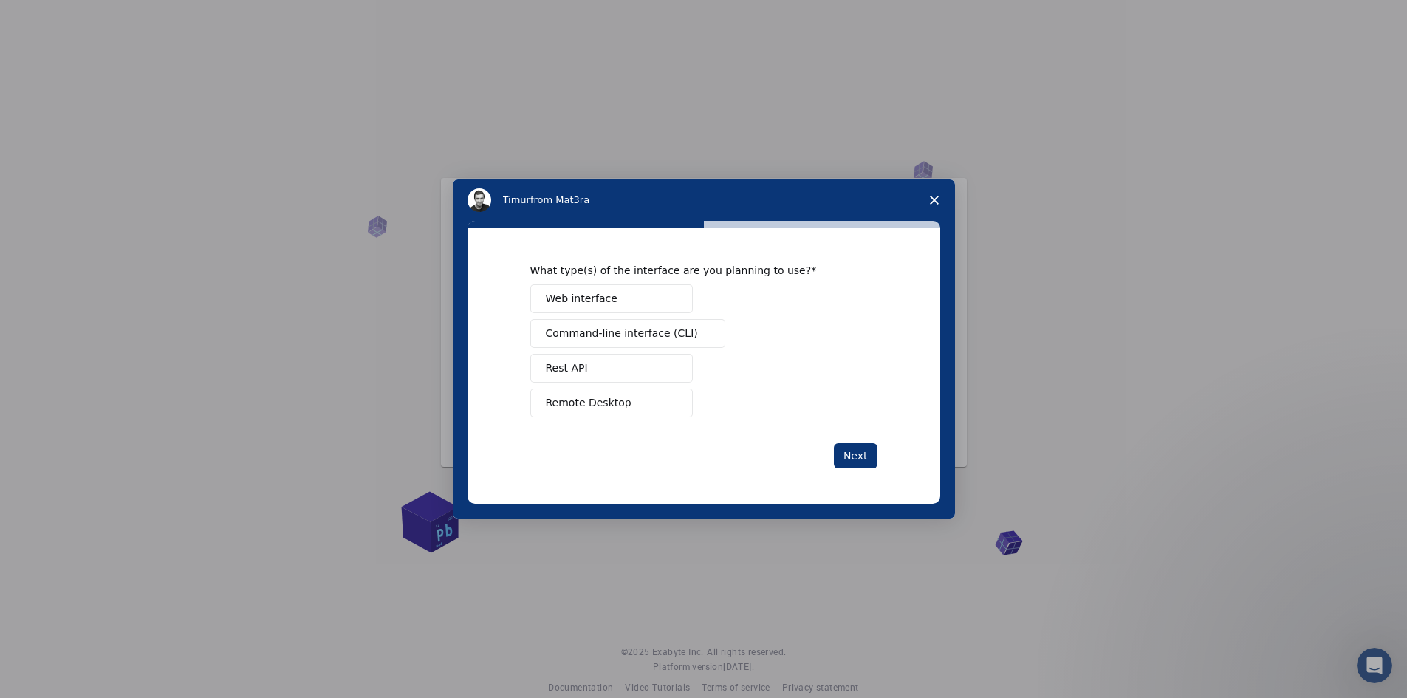
click at [597, 295] on span "Web interface" at bounding box center [582, 299] width 72 height 16
click at [618, 403] on span "Remote Desktop" at bounding box center [589, 403] width 86 height 16
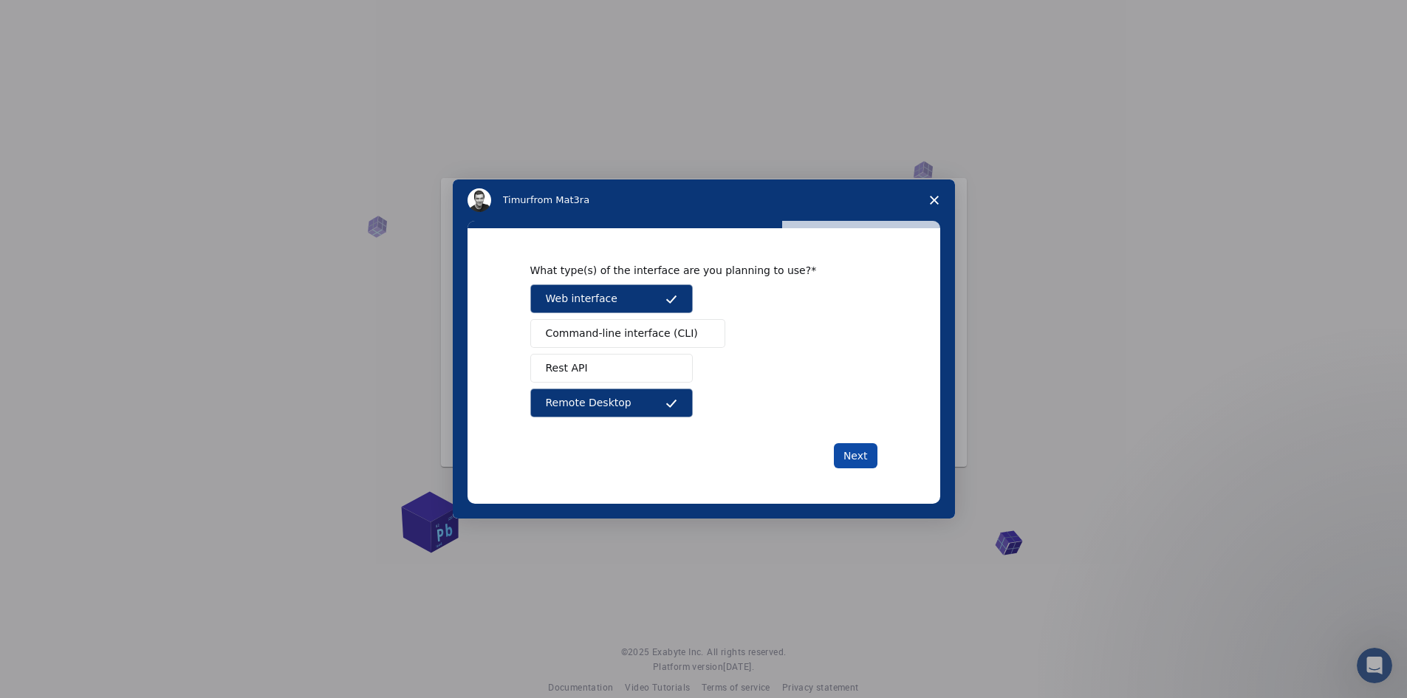
click at [861, 447] on button "Next" at bounding box center [856, 455] width 44 height 25
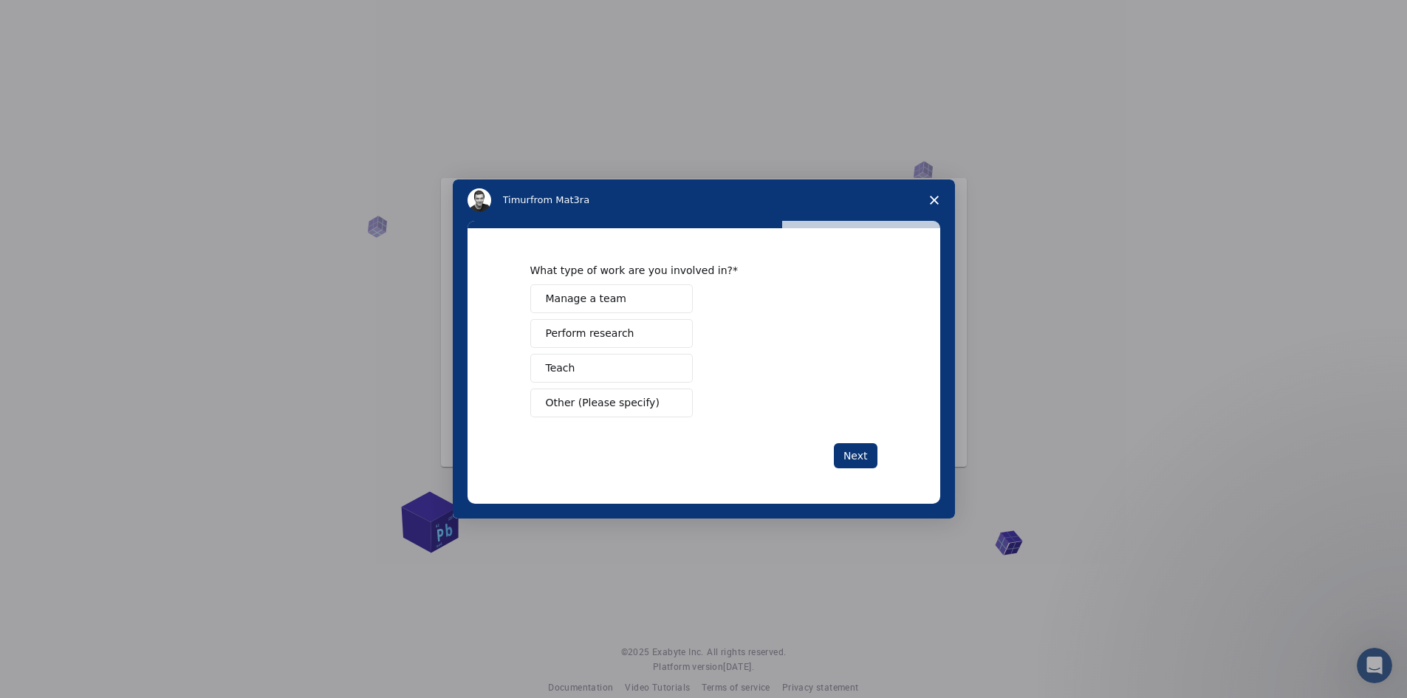
click at [615, 329] on span "Perform research" at bounding box center [590, 334] width 89 height 16
click at [582, 377] on button "Teach" at bounding box center [611, 368] width 162 height 29
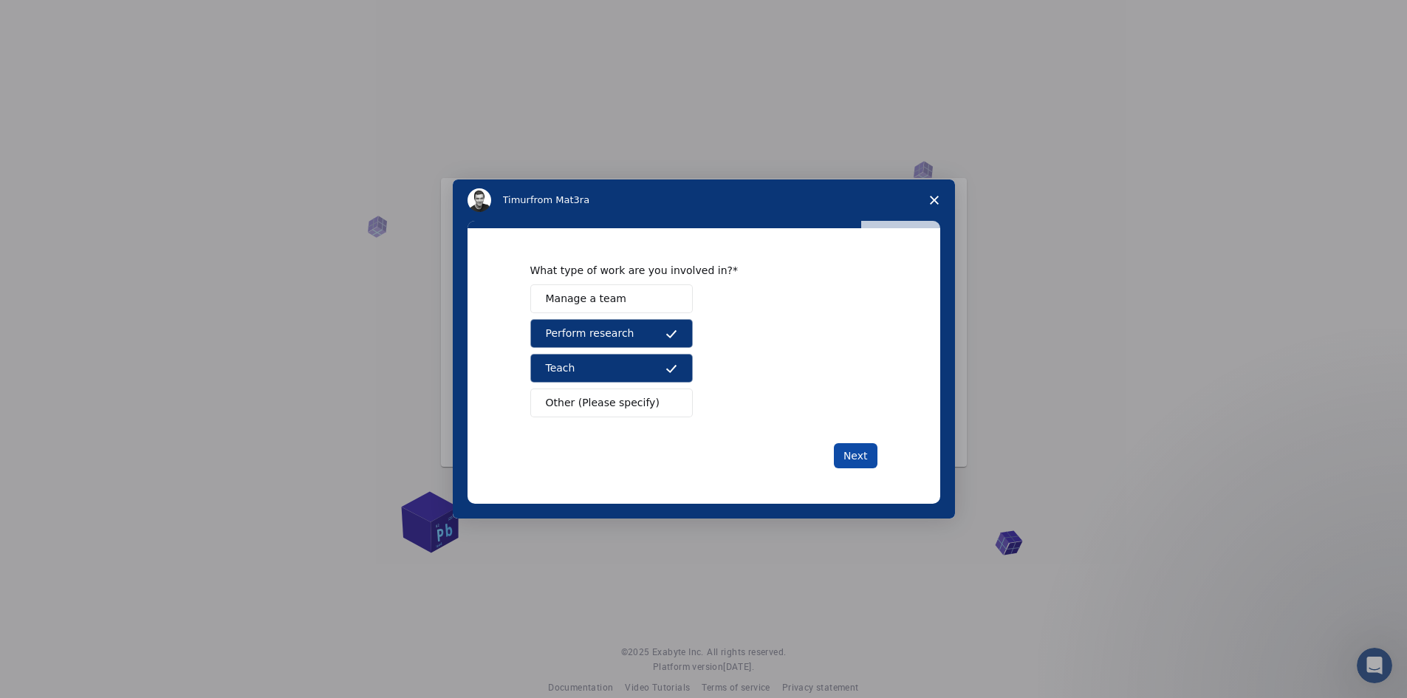
click at [848, 452] on button "Next" at bounding box center [856, 455] width 44 height 25
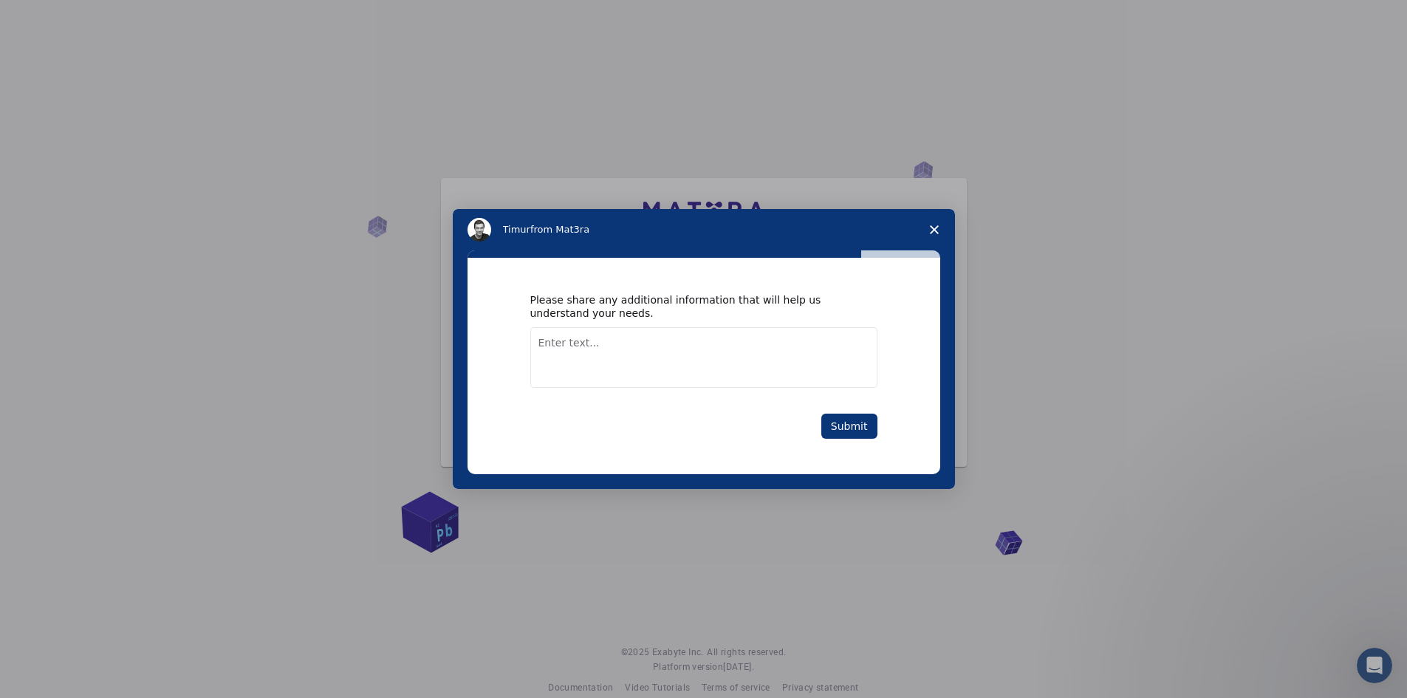
click at [785, 346] on textarea "Enter text..." at bounding box center [703, 357] width 347 height 61
type textarea "M"
type textarea "I want to see the interactions between a protein and a small compound. This may…"
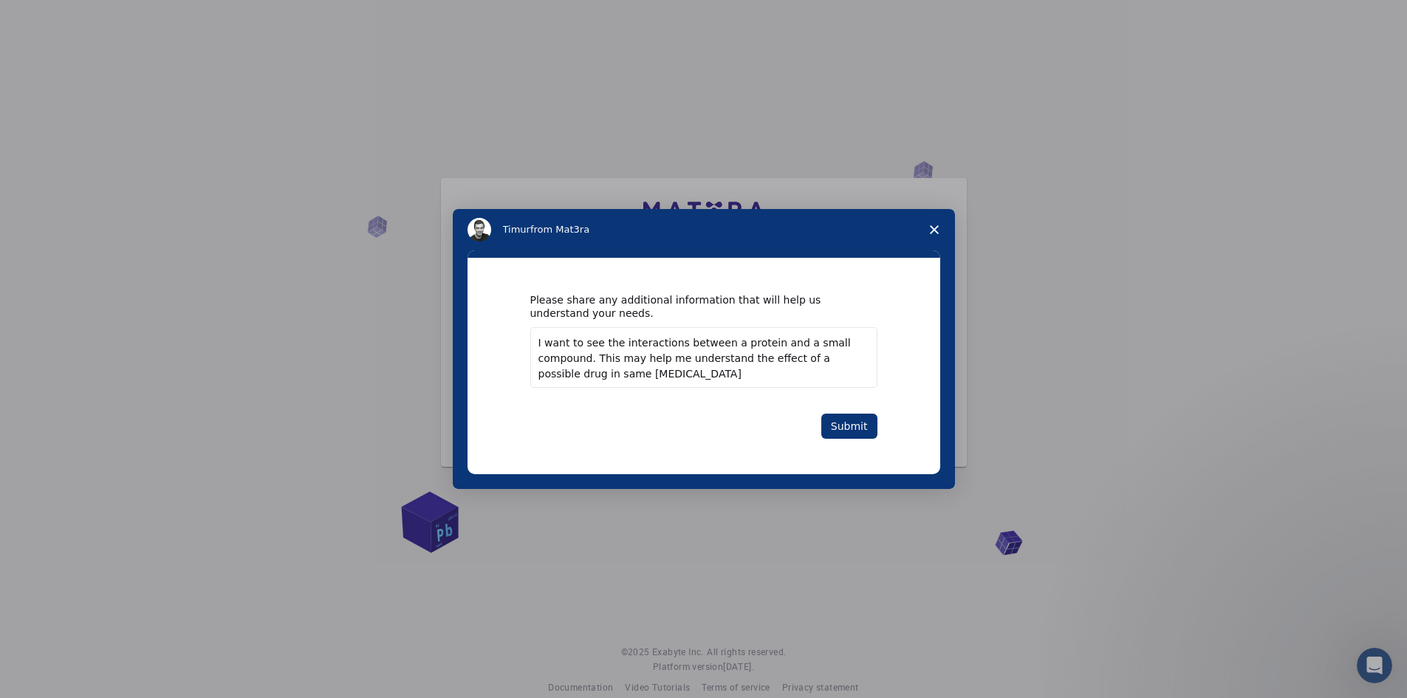
click at [852, 412] on div "Please share any additional information that will help us understand your needs…" at bounding box center [703, 365] width 347 height 145
click at [851, 433] on button "Submit" at bounding box center [849, 426] width 56 height 25
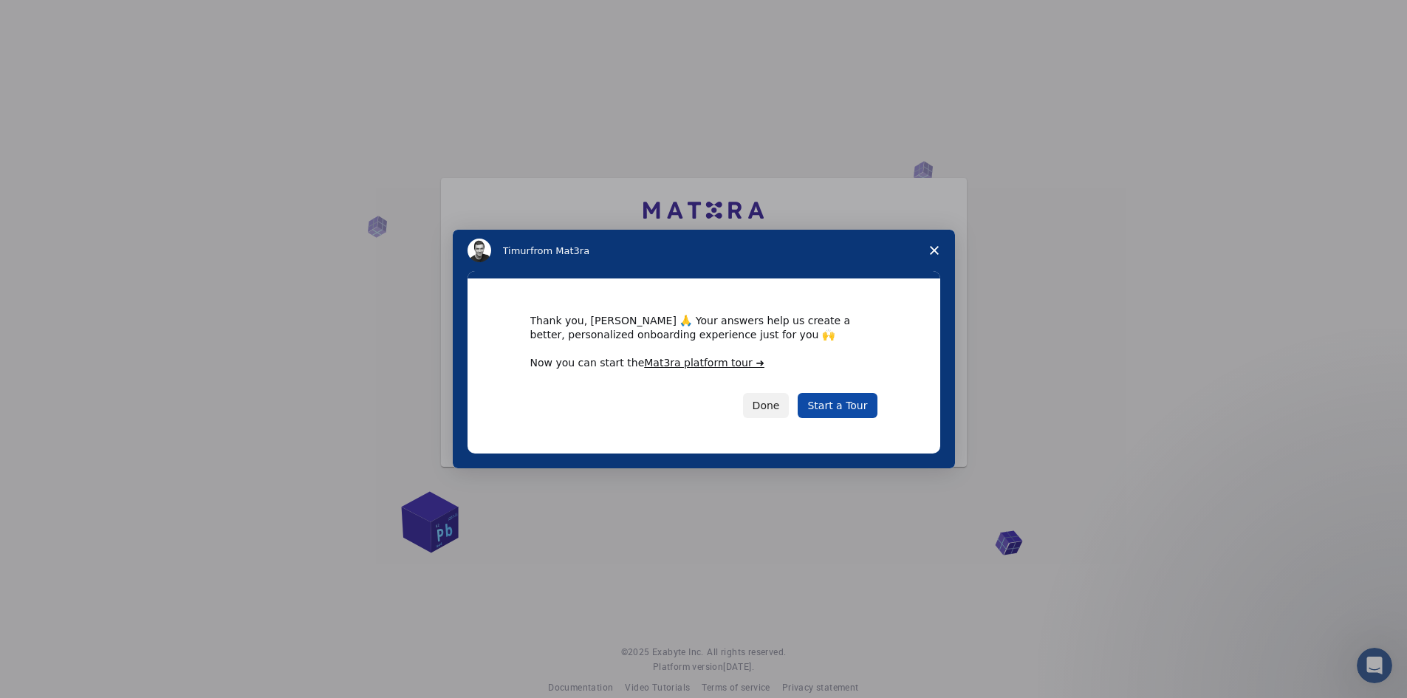
click at [836, 399] on link "Start a Tour" at bounding box center [837, 405] width 79 height 25
